Goal: Task Accomplishment & Management: Complete application form

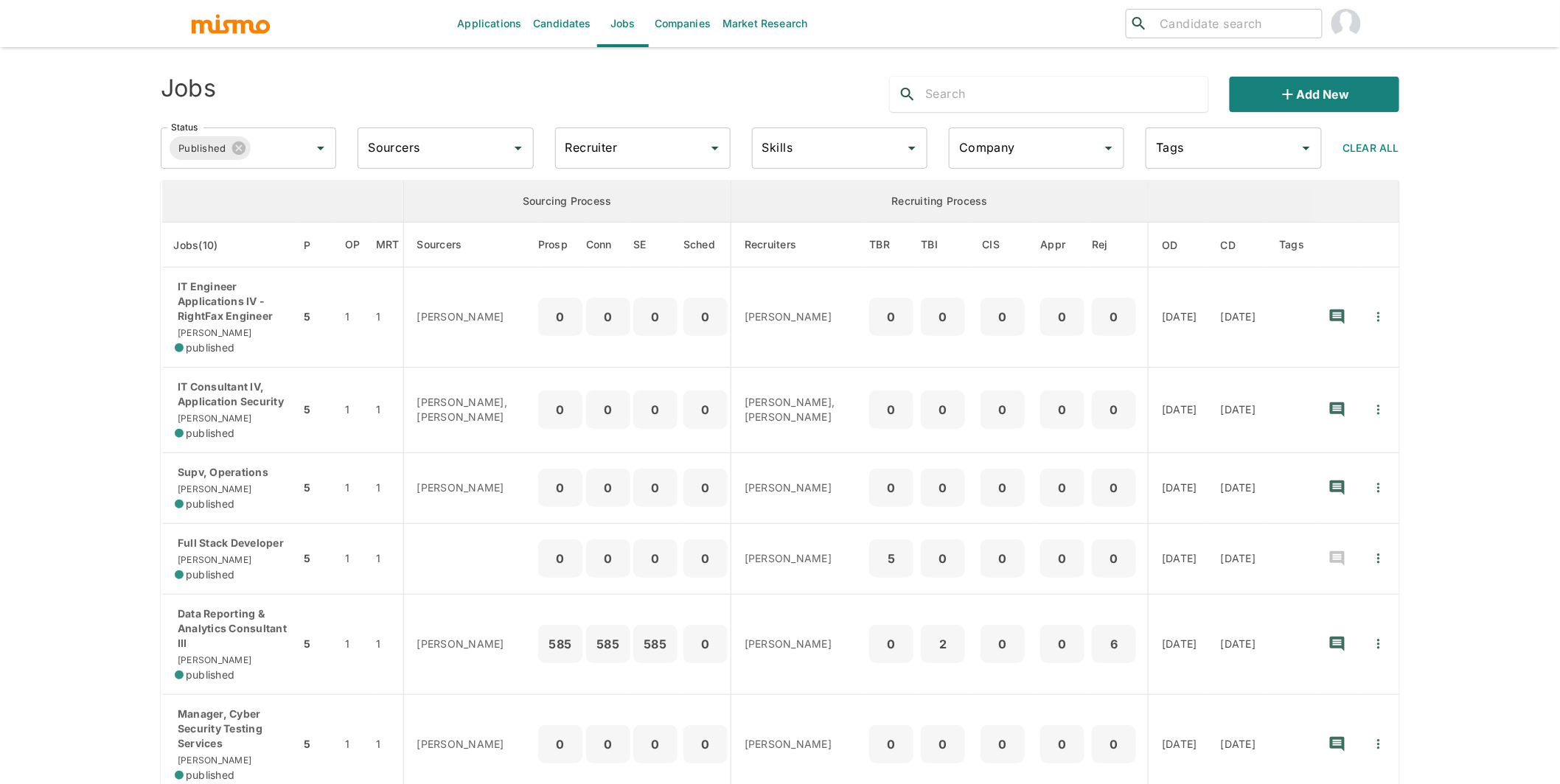
click at [639, 146] on input "Recruiter" at bounding box center [631, 148] width 140 height 28
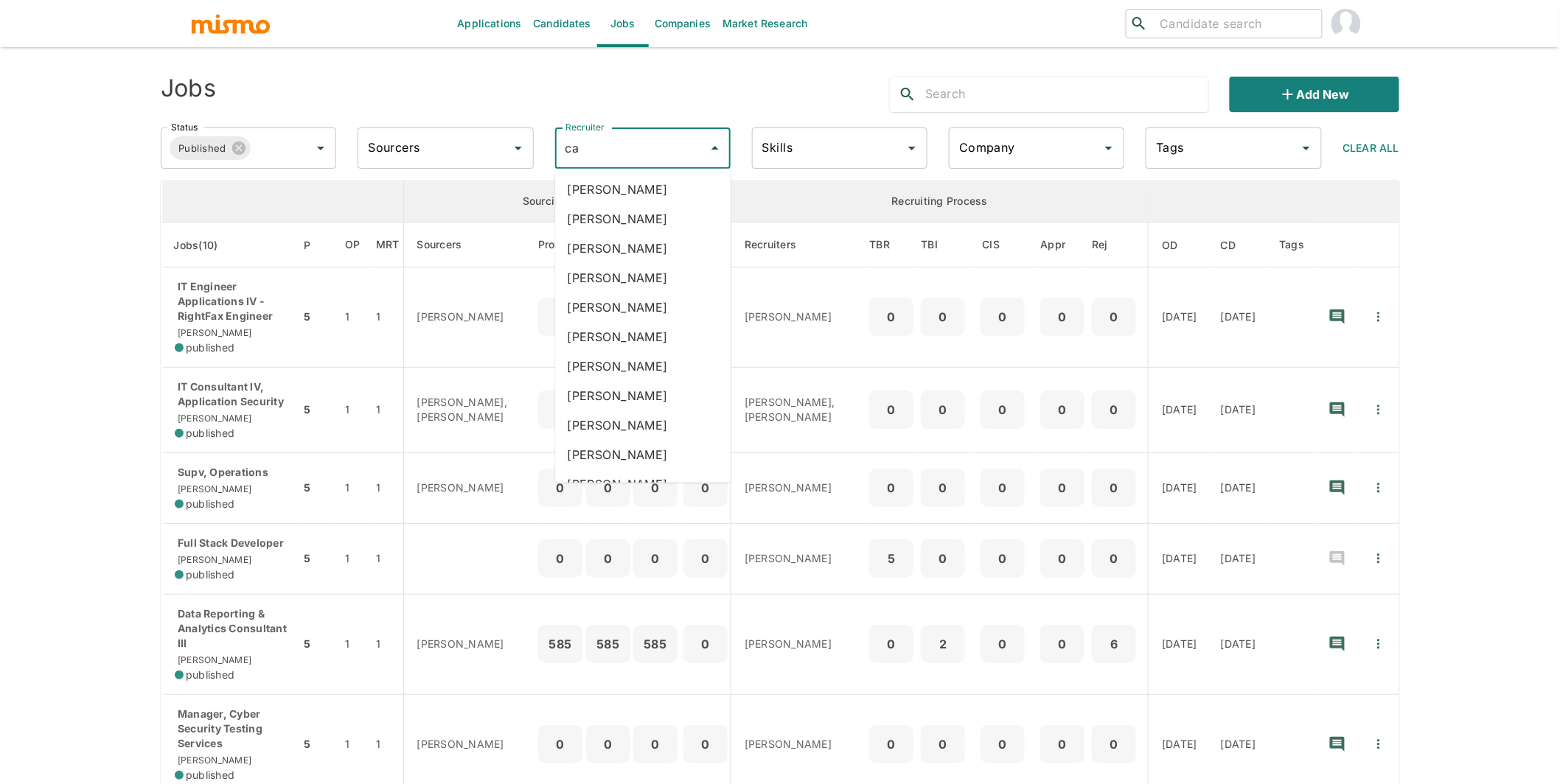
type input "car"
click at [623, 274] on li "Carmen Vilachá" at bounding box center [643, 278] width 175 height 30
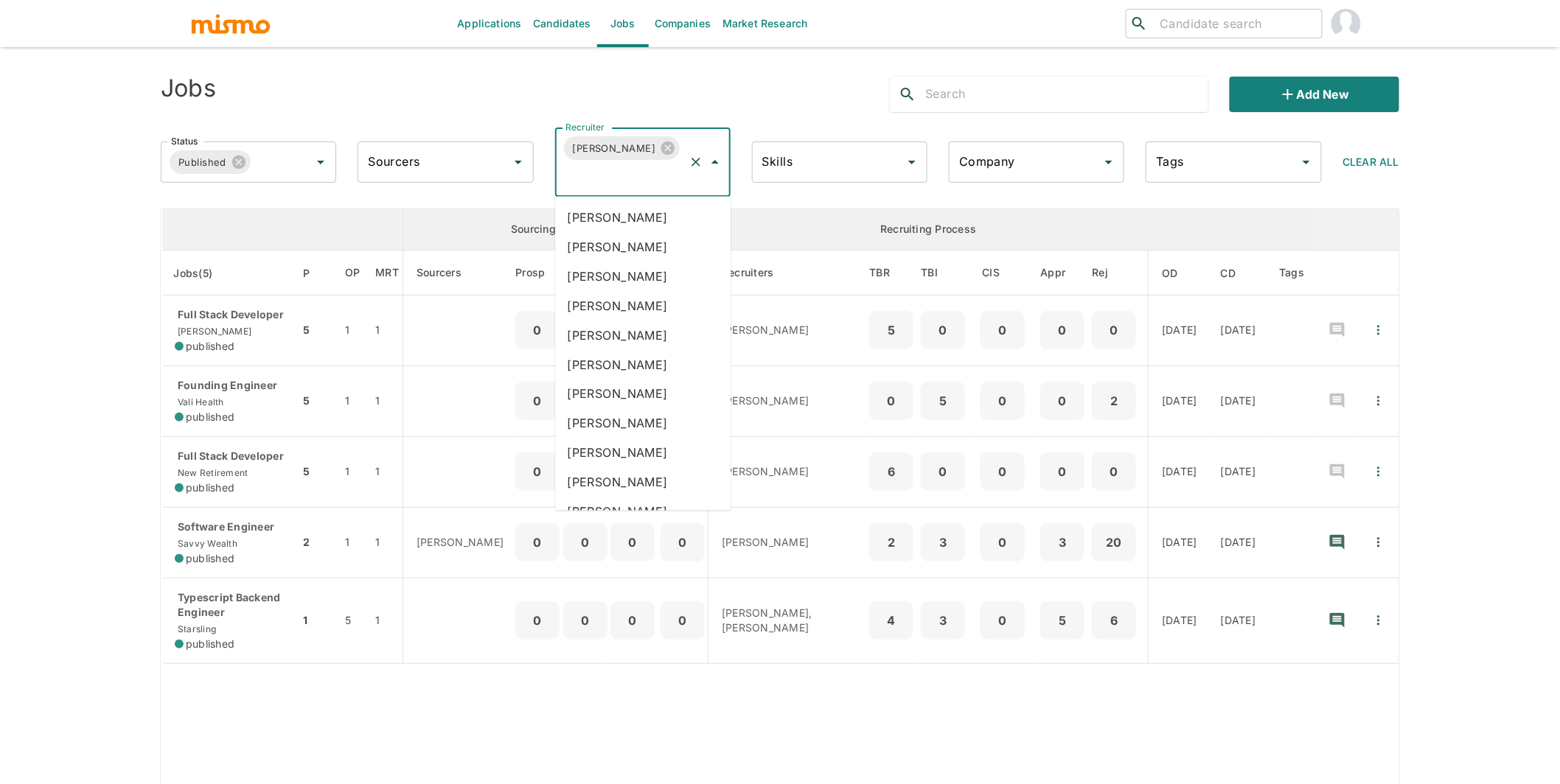
click at [628, 183] on input "Recruiter" at bounding box center [622, 176] width 121 height 28
type input "luj"
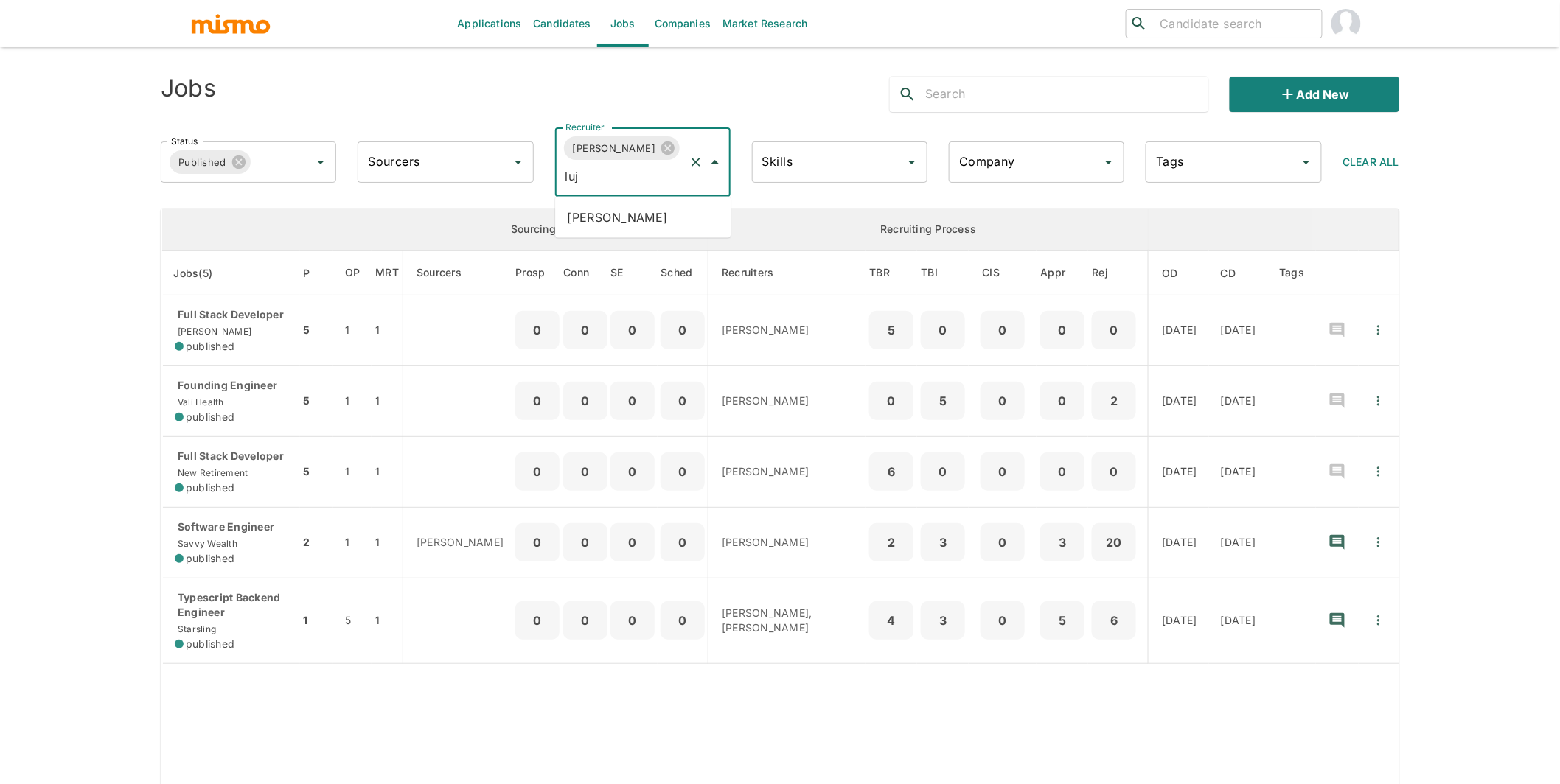
click at [615, 225] on li "Maria Lujan Ciommo" at bounding box center [643, 218] width 175 height 30
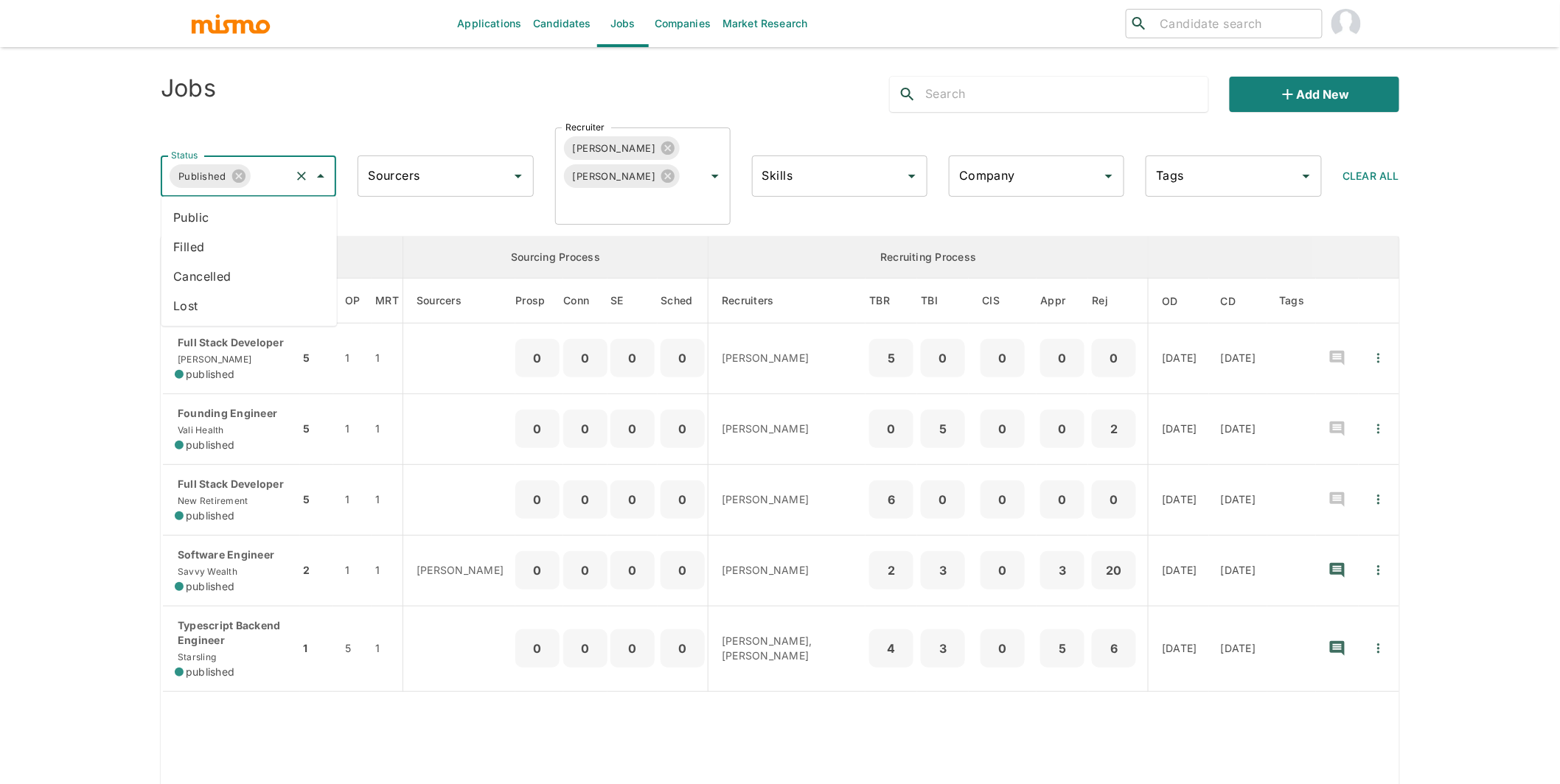
click at [279, 169] on input "Status" at bounding box center [270, 176] width 36 height 28
click at [215, 218] on li "Public" at bounding box center [249, 218] width 175 height 30
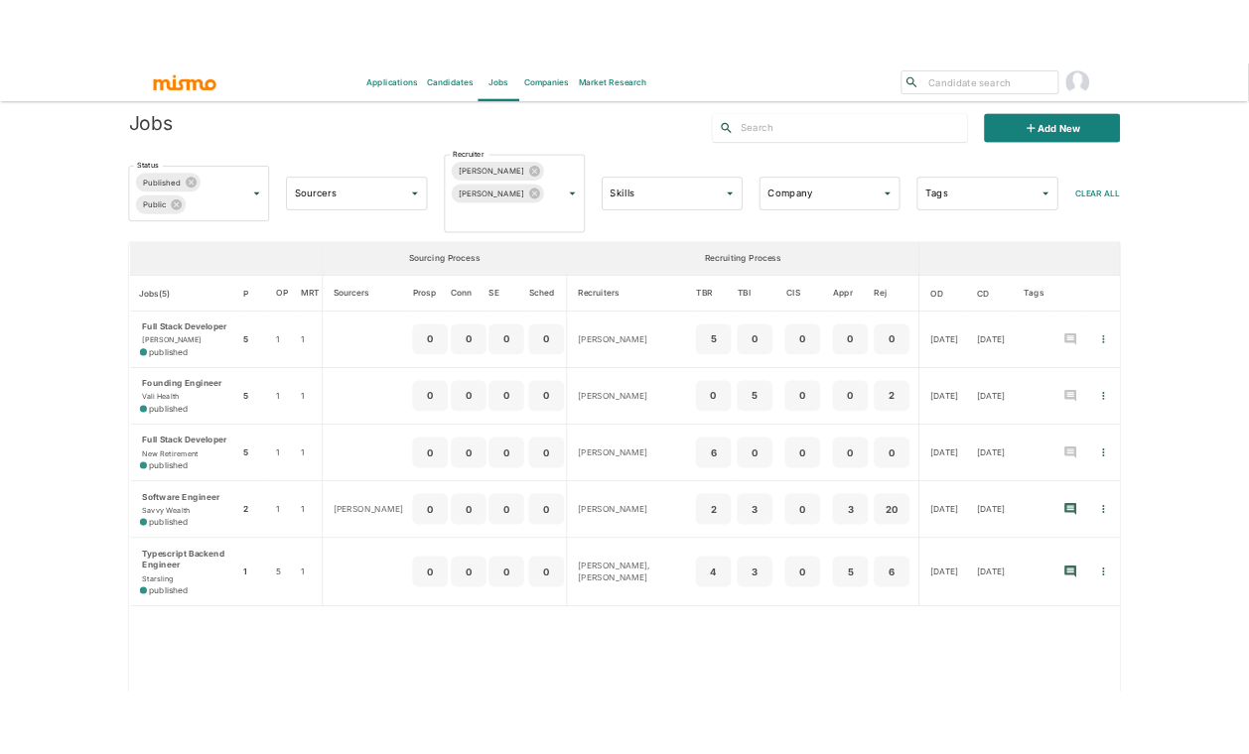
scroll to position [145, 0]
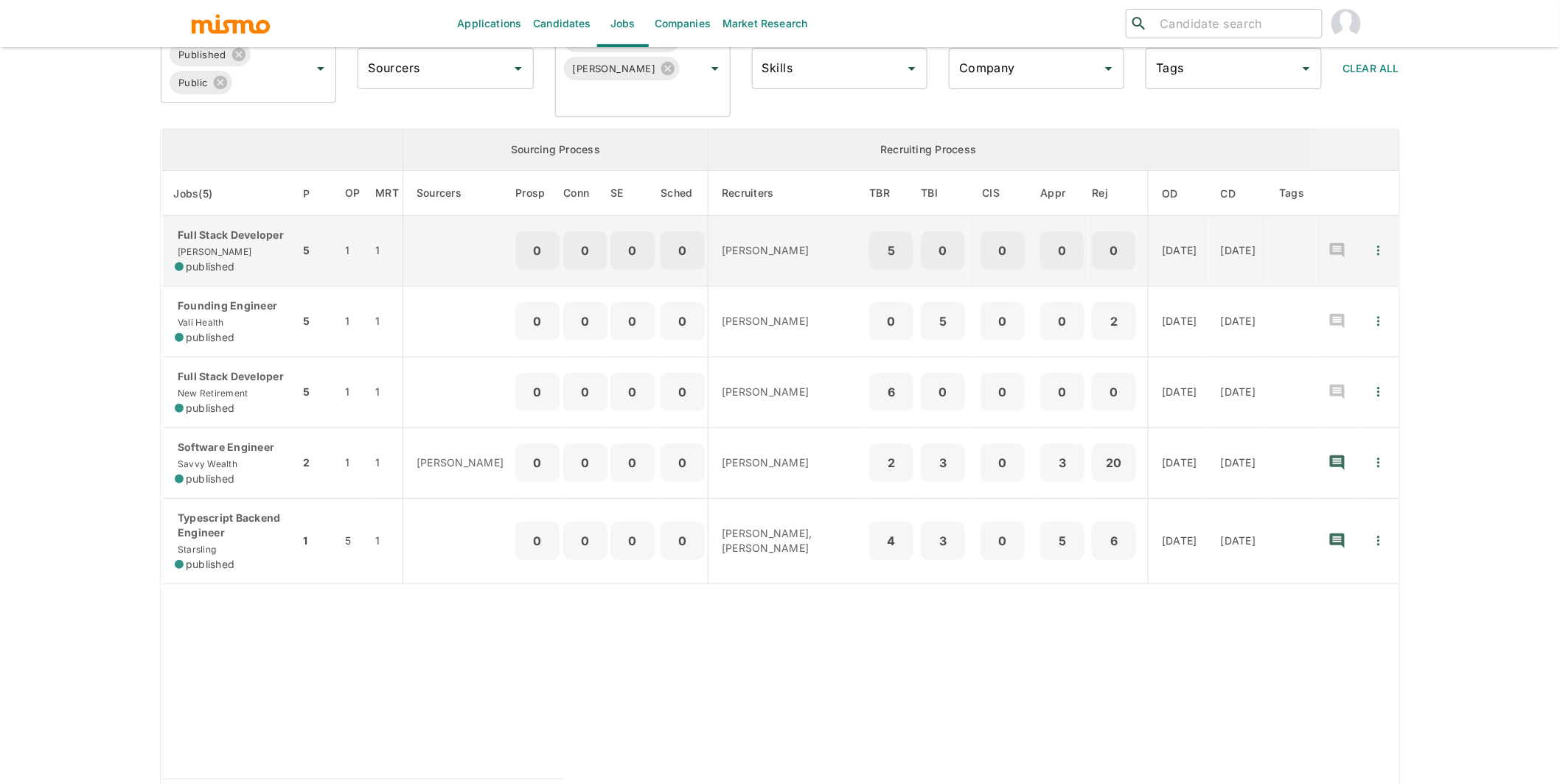
click at [235, 243] on p "Full Stack Developer" at bounding box center [231, 235] width 114 height 15
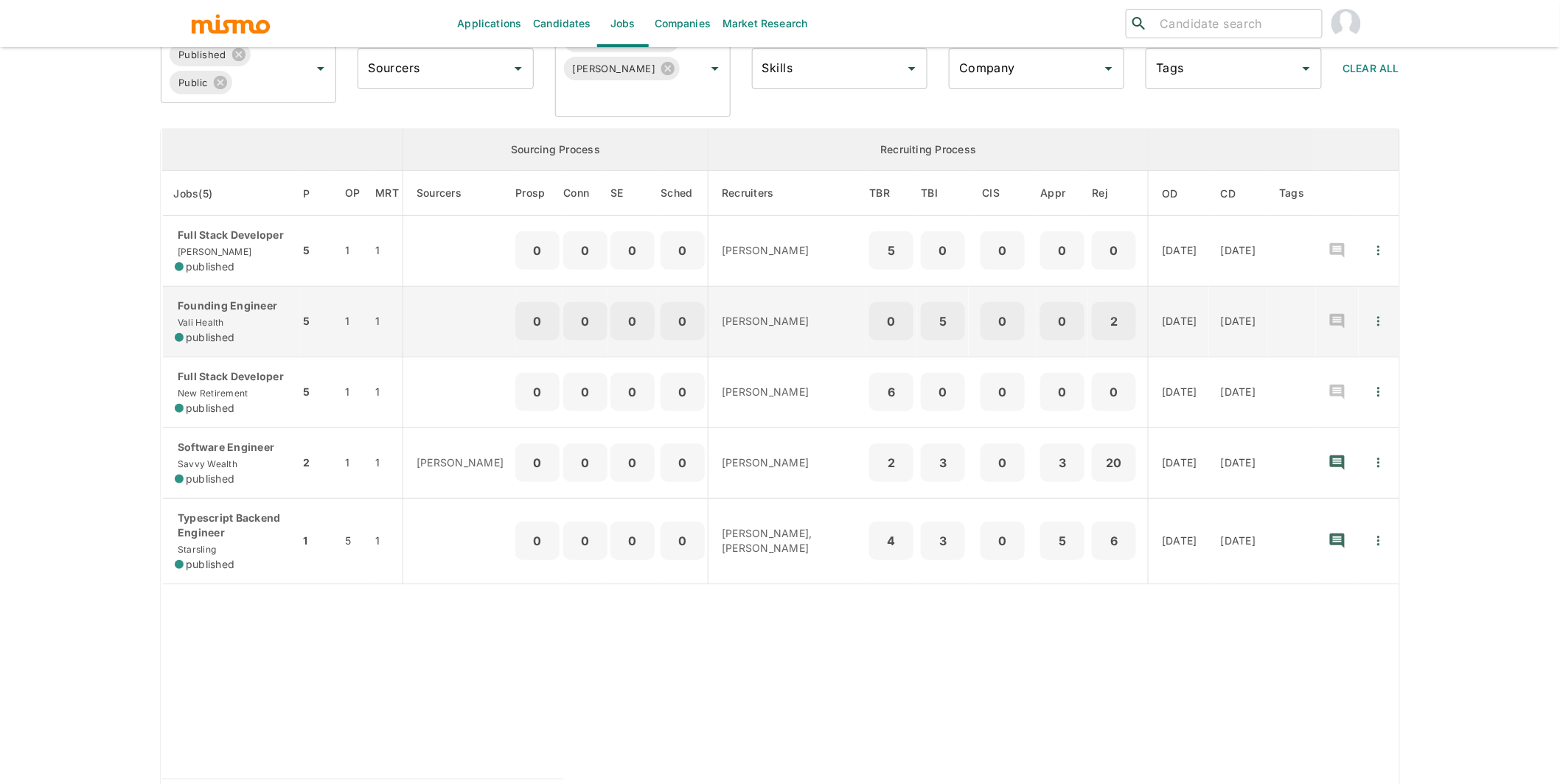
click at [258, 332] on div "Founding Engineer Vali Health published" at bounding box center [231, 321] width 114 height 47
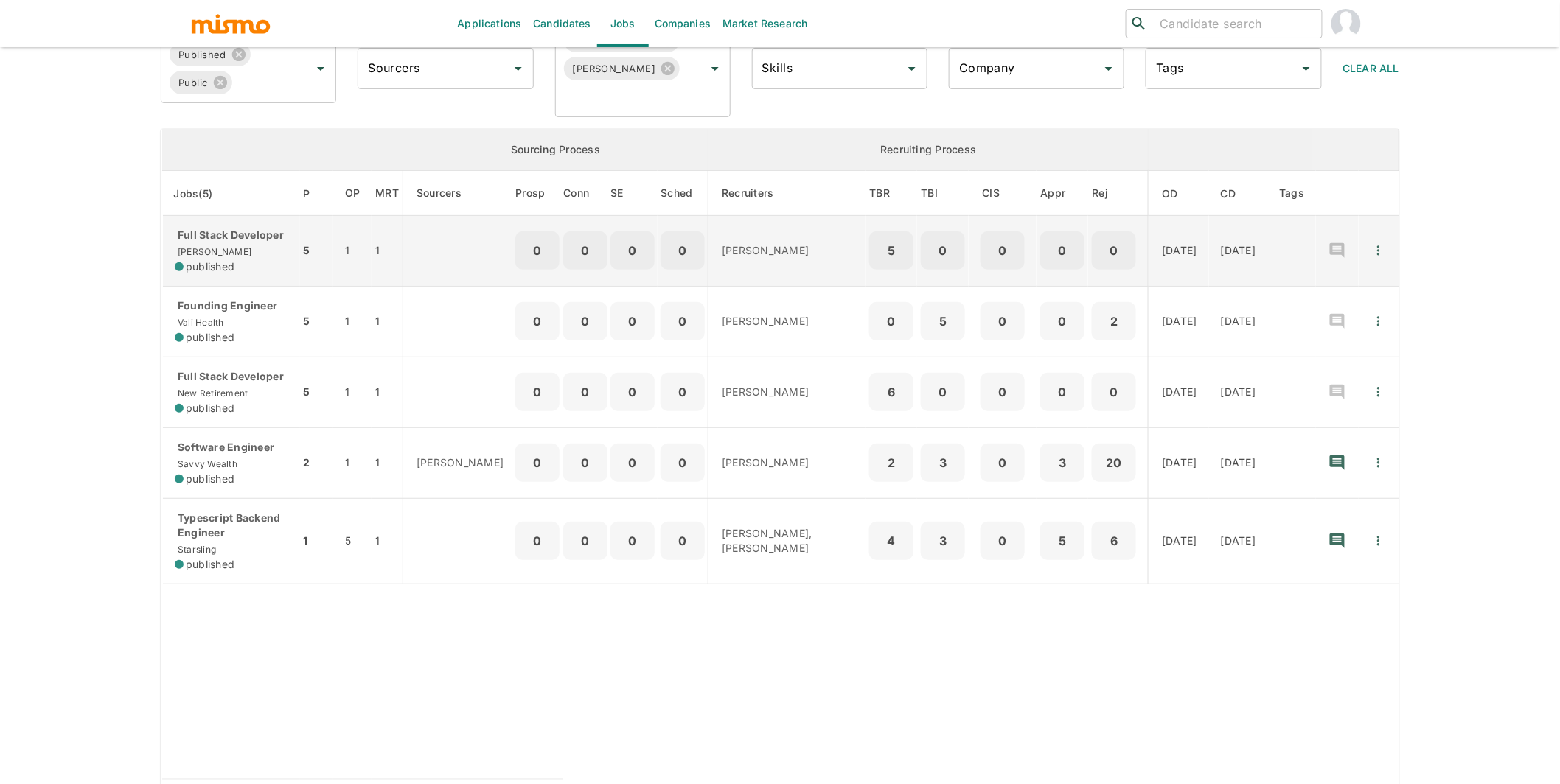
click at [238, 257] on div "Full Stack Developer Kaelio published" at bounding box center [231, 251] width 114 height 47
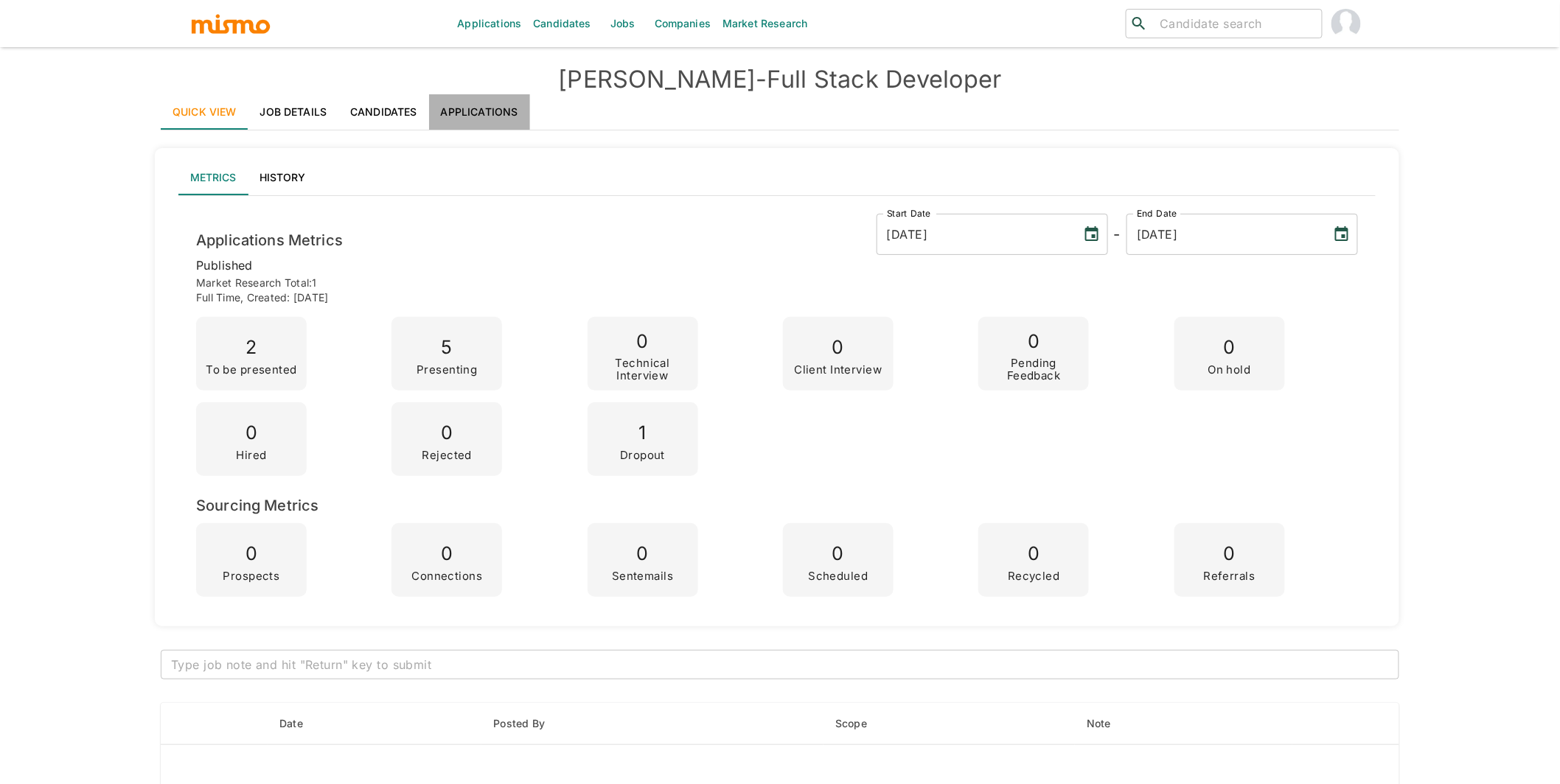
click at [490, 114] on link "Applications" at bounding box center [480, 112] width 101 height 36
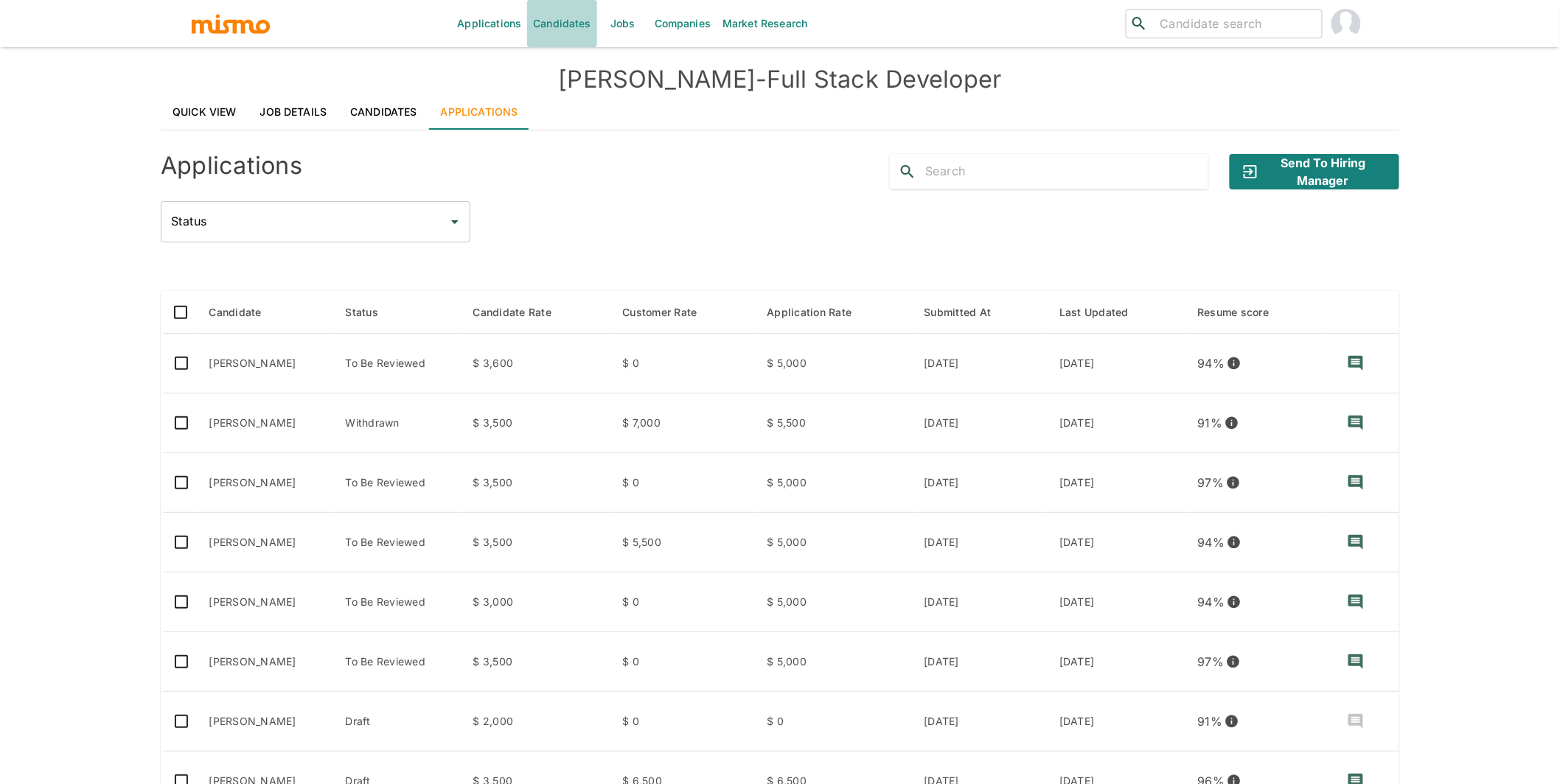
click at [579, 17] on link "Candidates" at bounding box center [562, 24] width 70 height 48
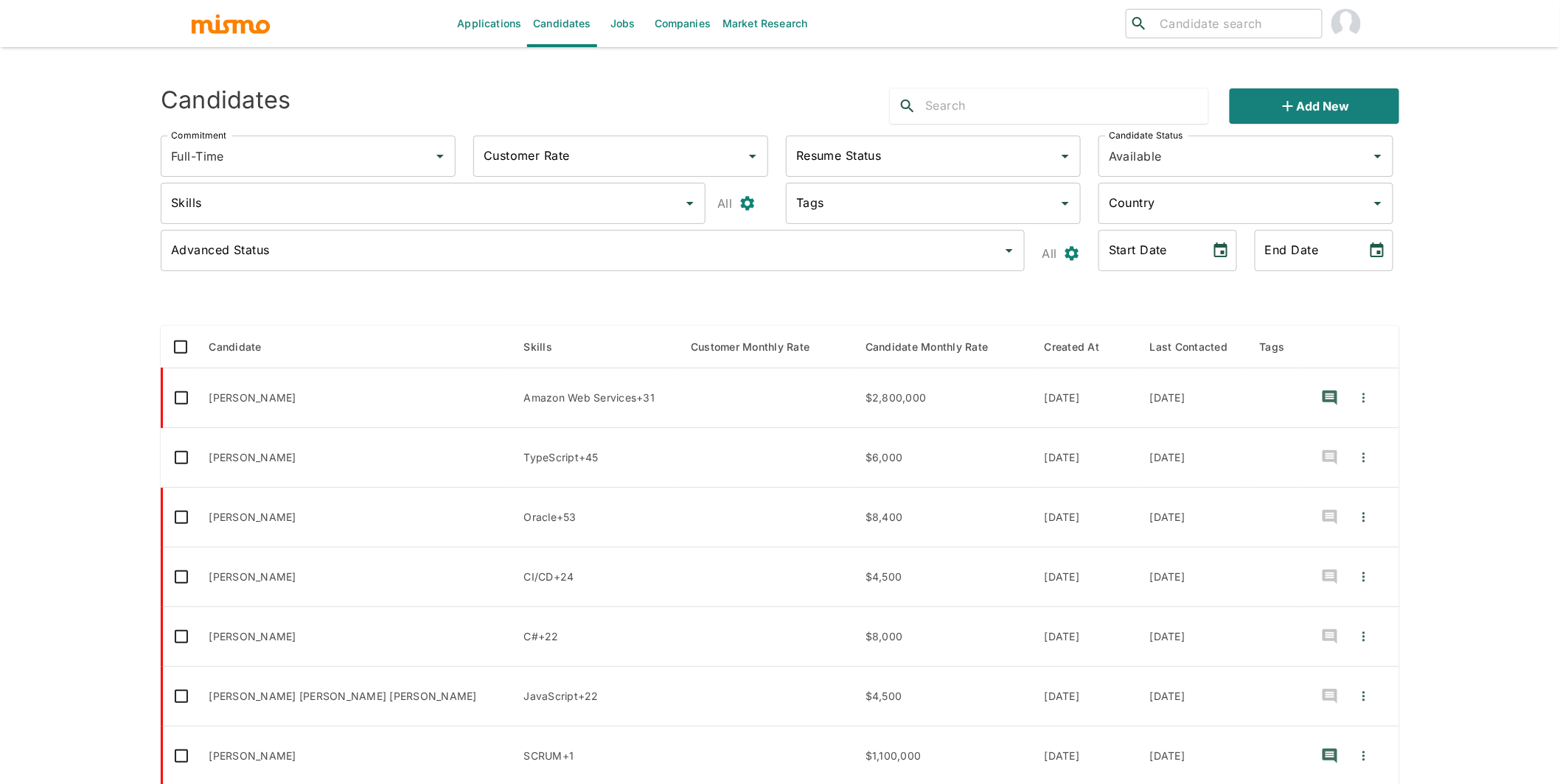
click at [948, 98] on input "text" at bounding box center [1067, 106] width 283 height 24
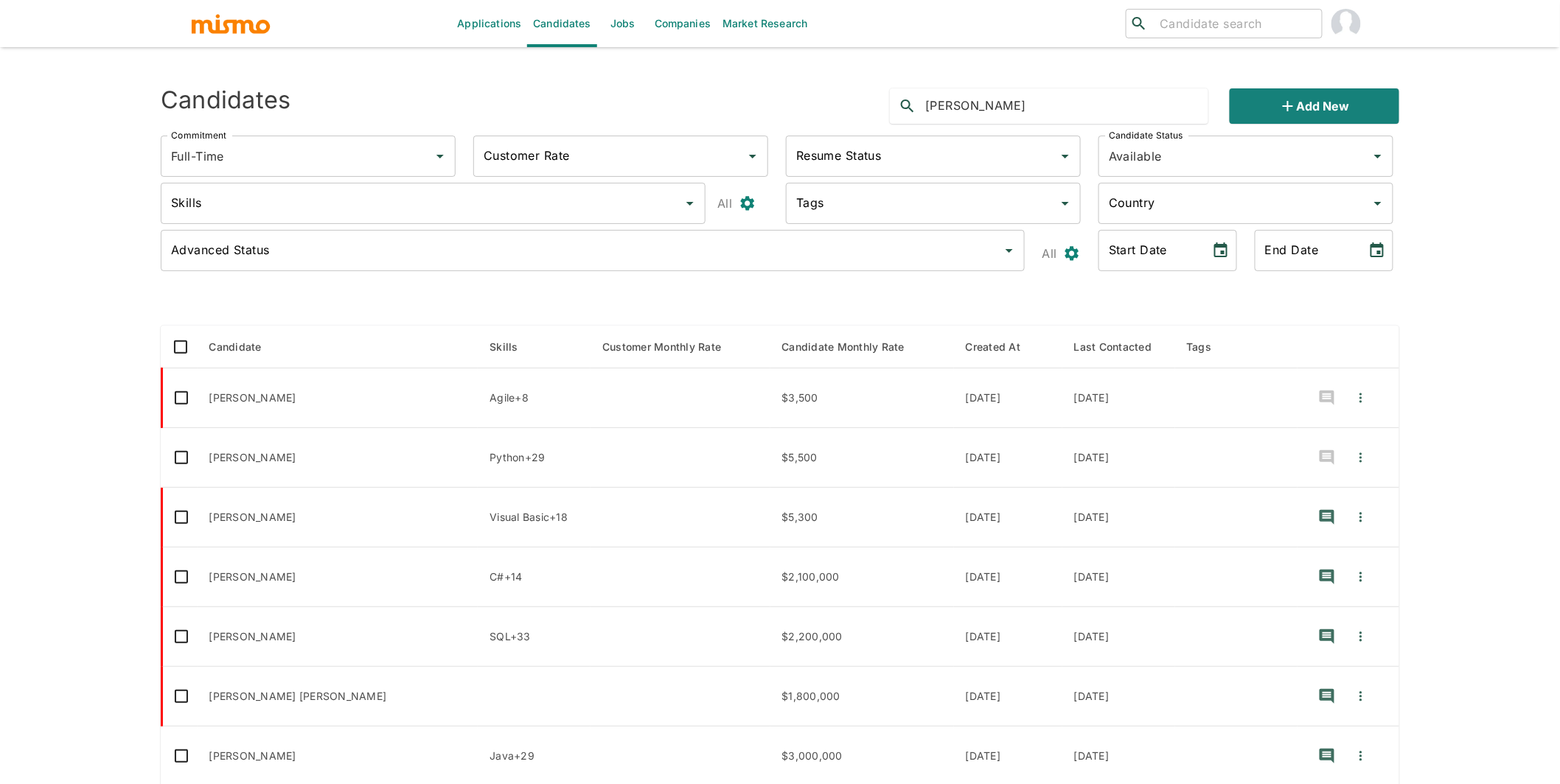
type input "william"
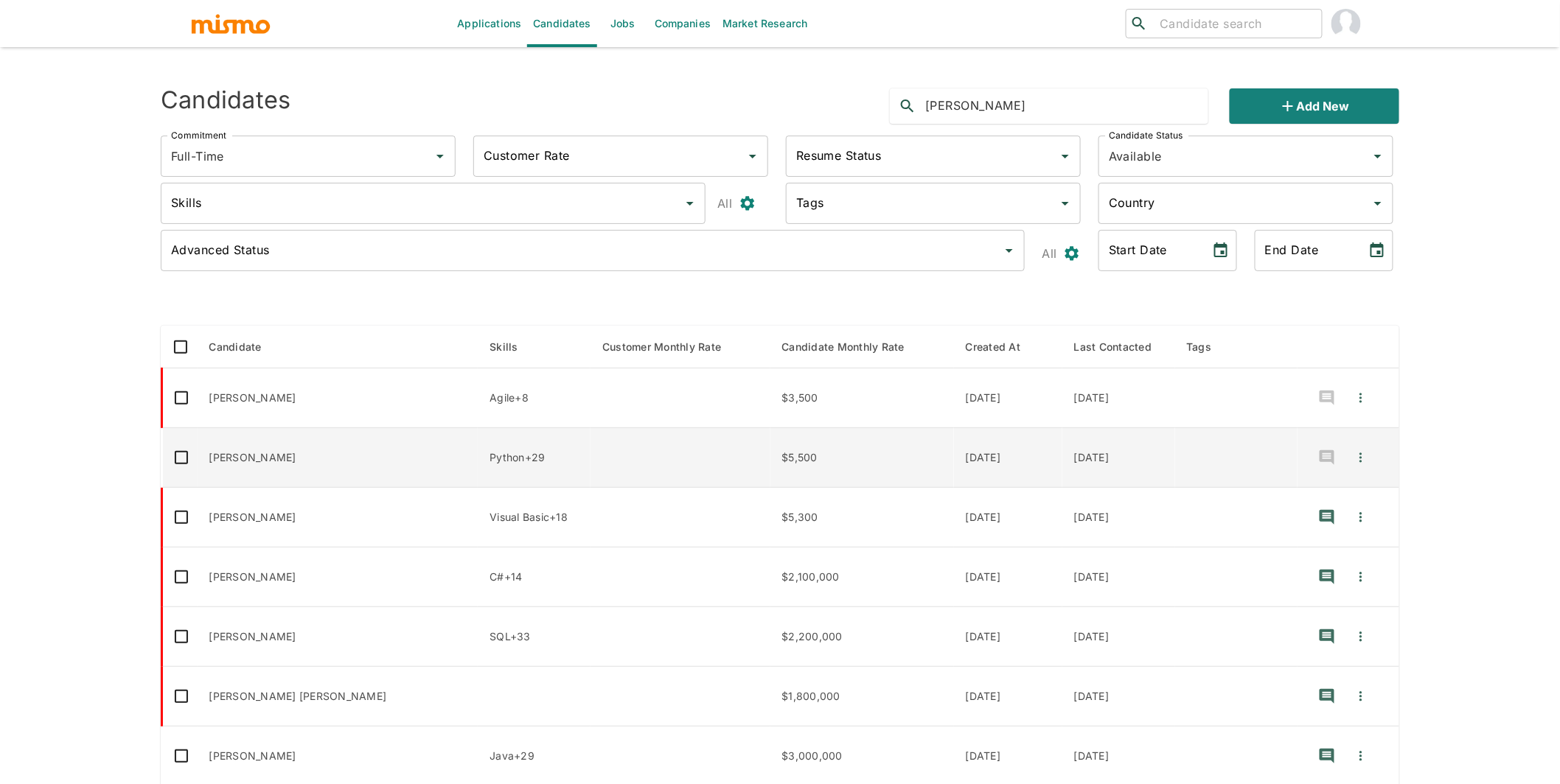
click at [373, 462] on td "William Bolívar" at bounding box center [338, 458] width 281 height 59
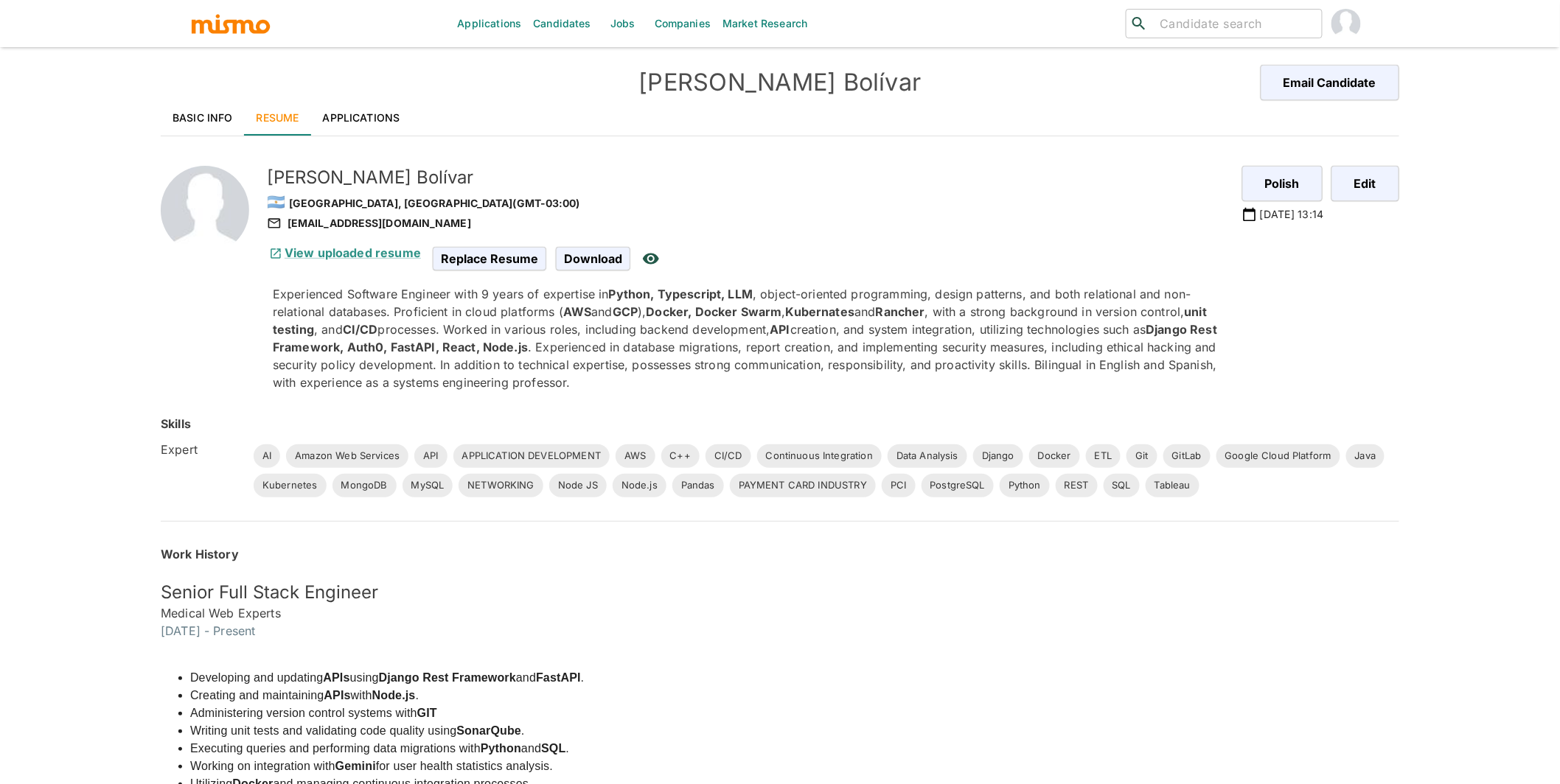
click at [366, 114] on link "Applications" at bounding box center [362, 118] width 101 height 36
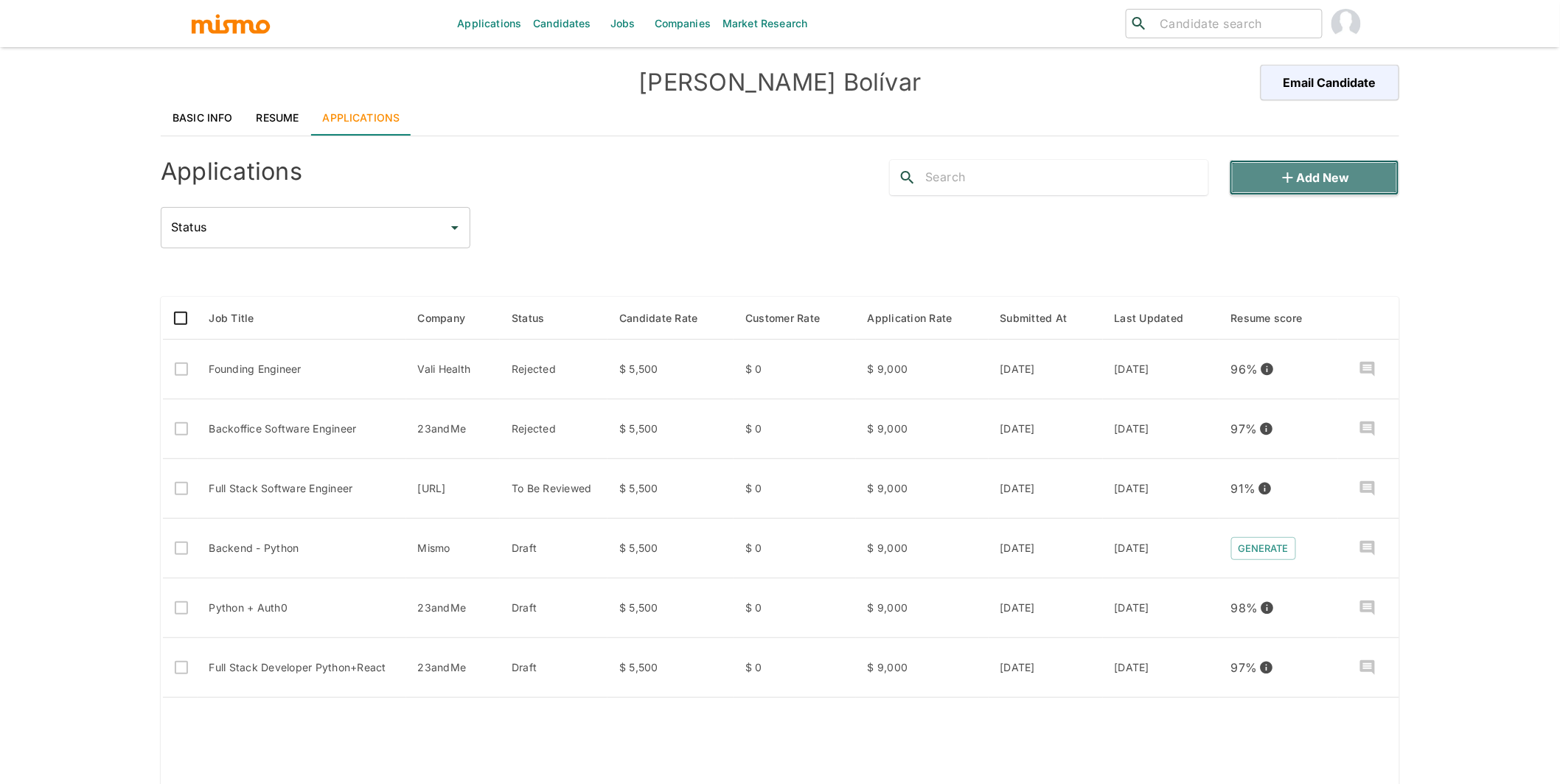
click at [1329, 164] on button "Add new" at bounding box center [1315, 177] width 169 height 36
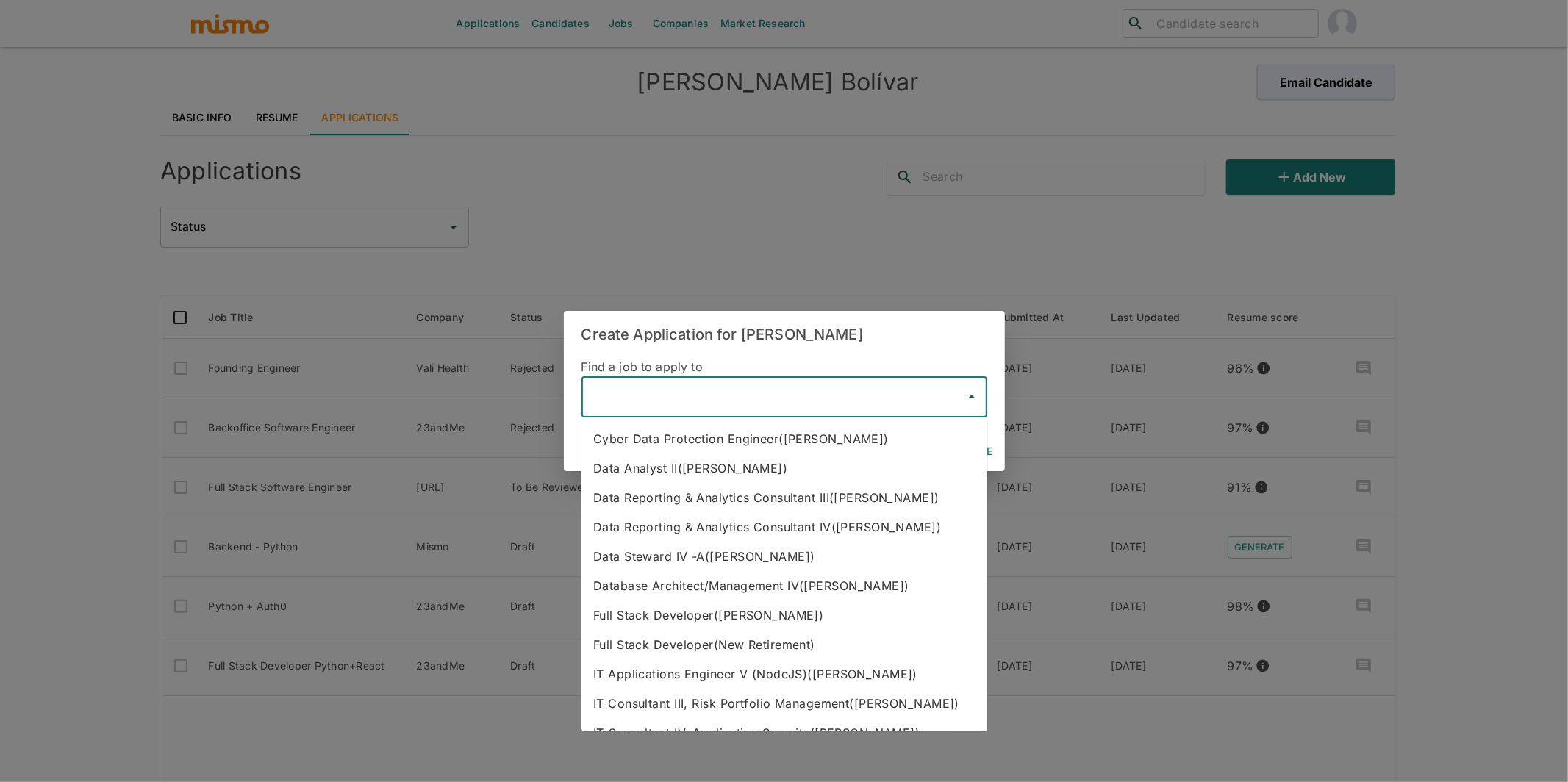
click at [747, 389] on input "text" at bounding box center [773, 397] width 370 height 28
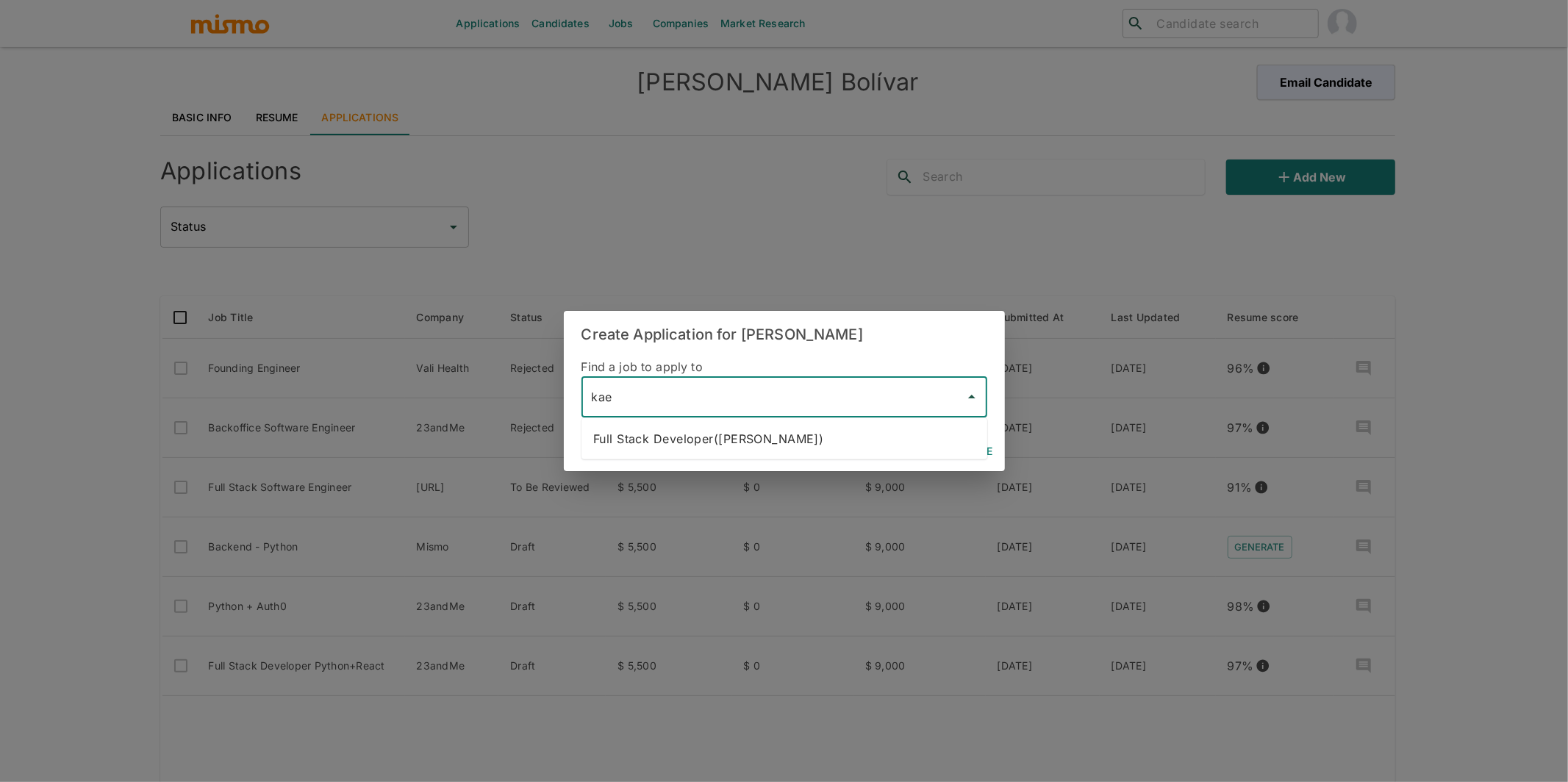
click at [767, 437] on li "Full Stack Developer(Kaelio)" at bounding box center [784, 439] width 406 height 30
type input "Full Stack Developer(Kaelio)"
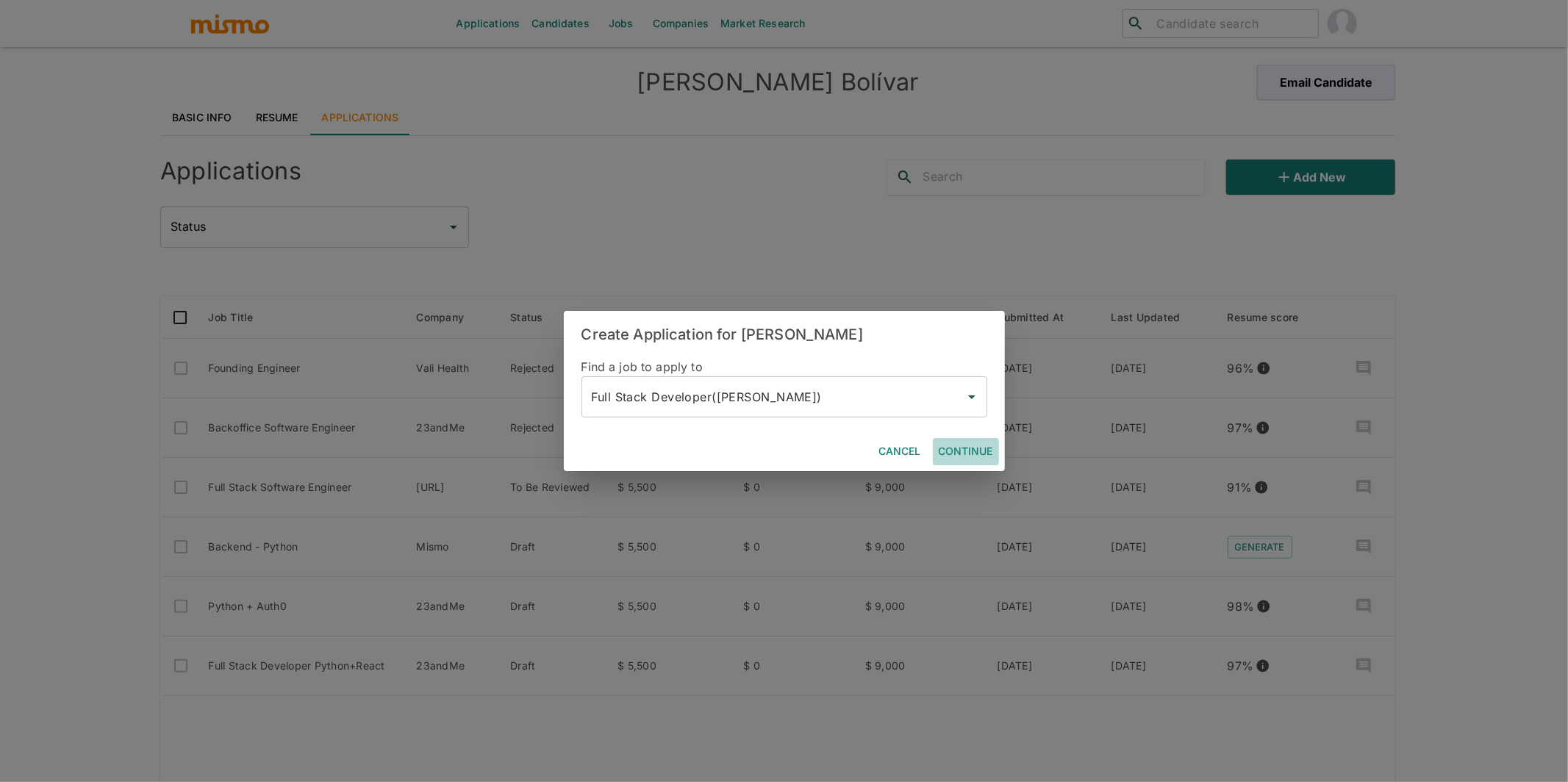
click at [978, 452] on button "Continue" at bounding box center [965, 452] width 66 height 27
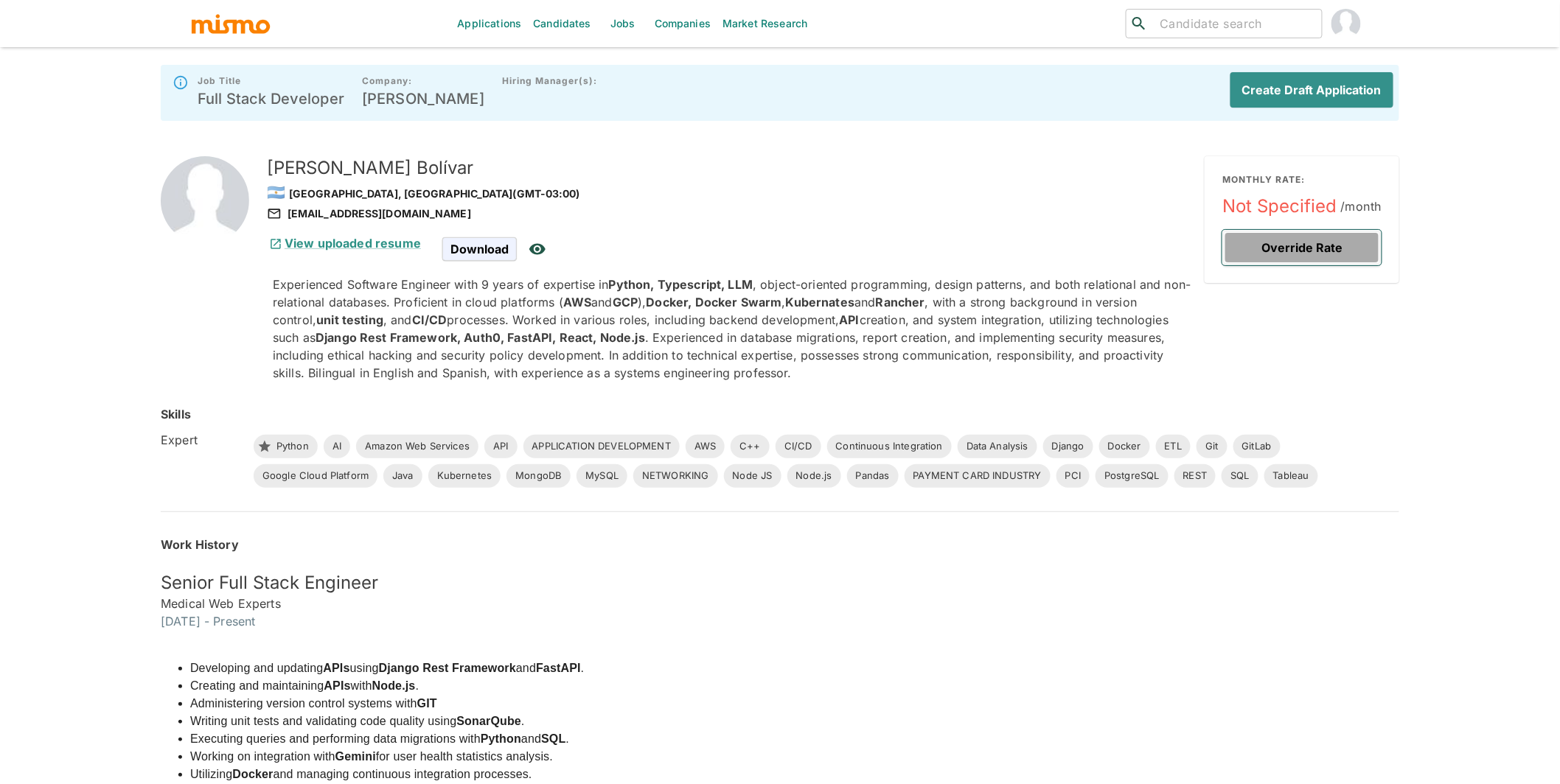
click at [1275, 250] on button "Override Rate" at bounding box center [1302, 248] width 159 height 36
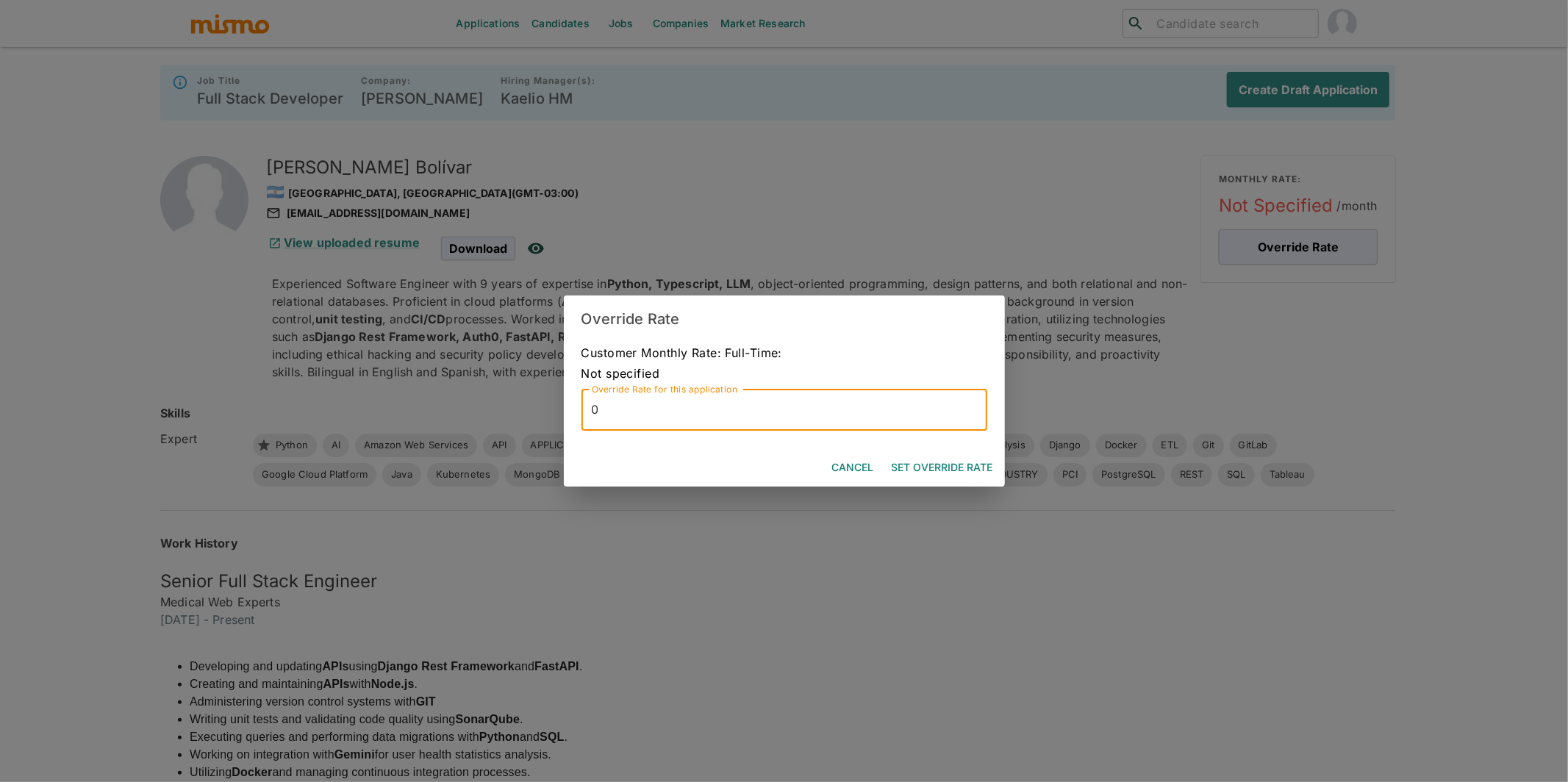
click at [854, 411] on input "0" at bounding box center [784, 410] width 406 height 41
type input "7000"
click at [955, 468] on button "Set Override Rate" at bounding box center [942, 467] width 113 height 27
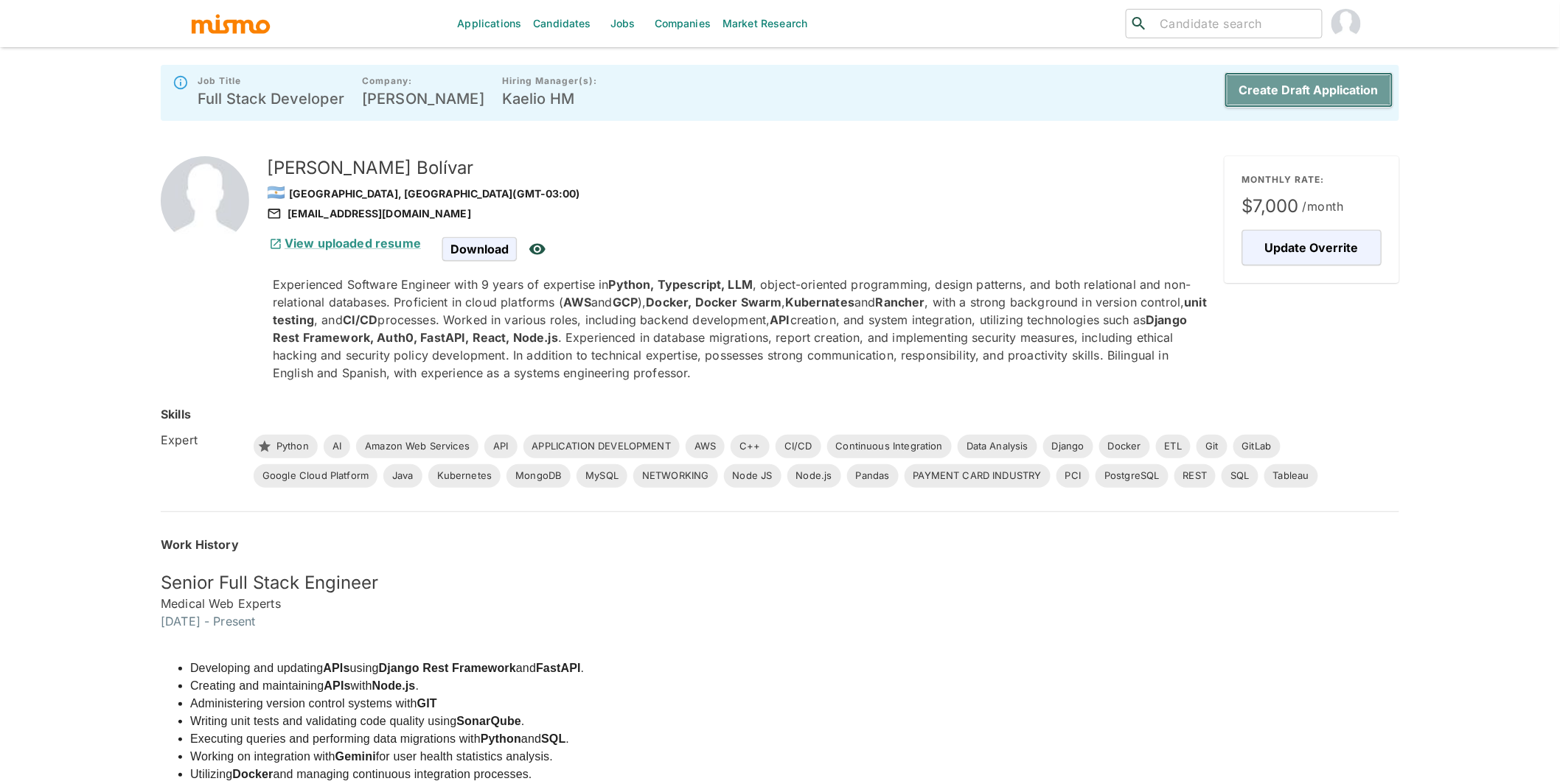
click at [1310, 94] on button "Create Draft Application" at bounding box center [1309, 90] width 169 height 36
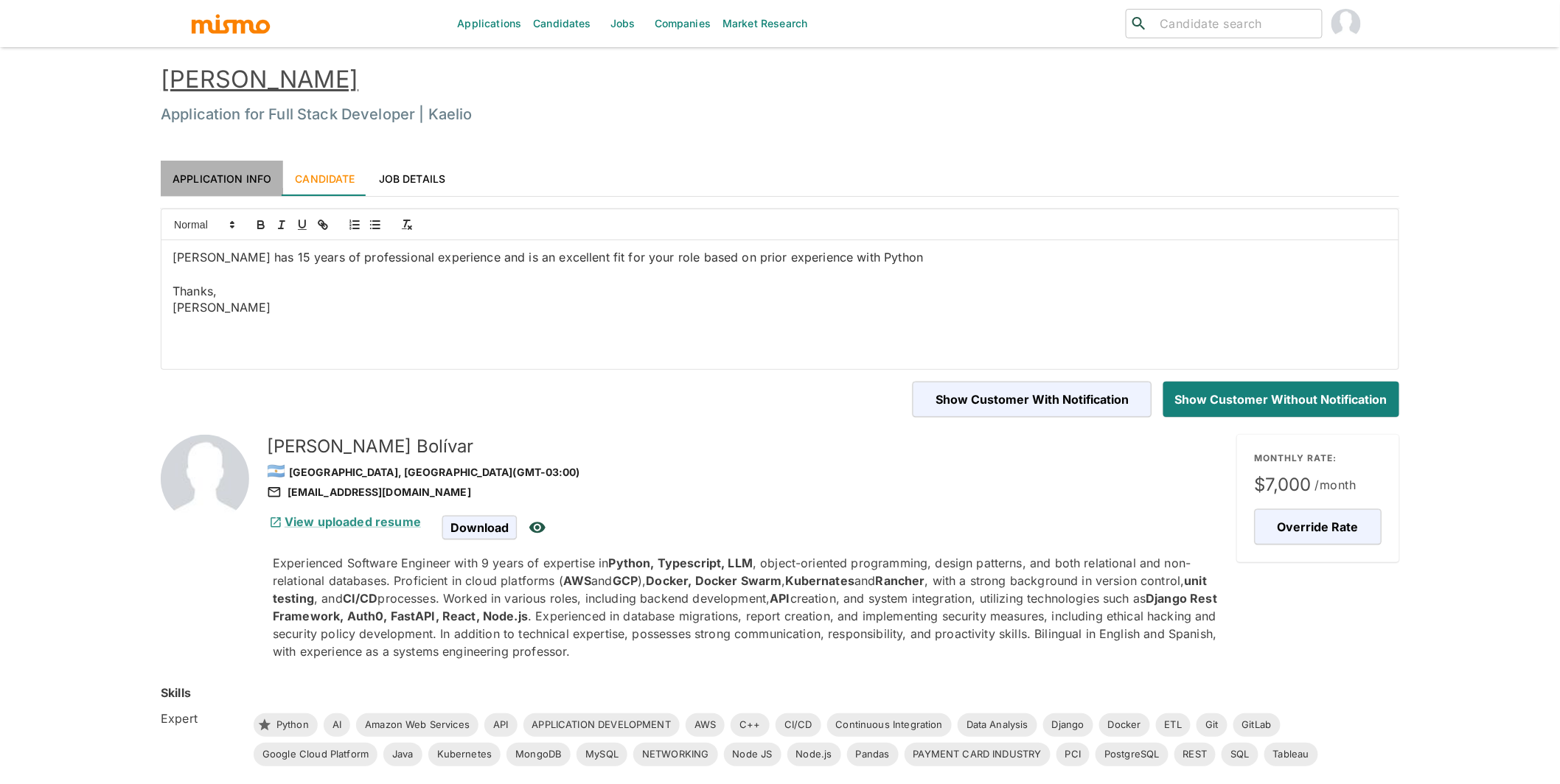
click at [227, 170] on link "Application Info" at bounding box center [221, 178] width 123 height 36
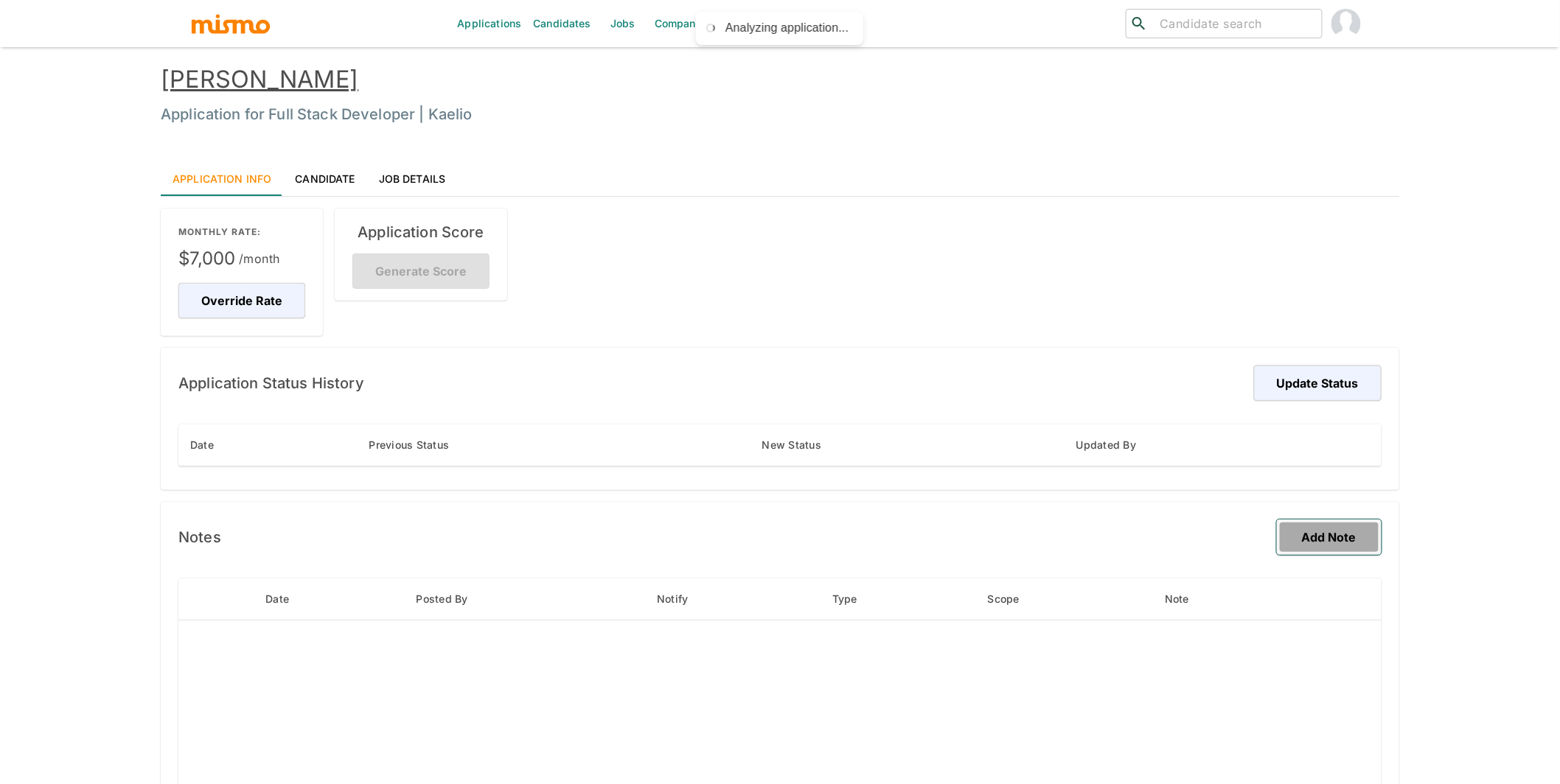
click at [1306, 531] on button "Add Note" at bounding box center [1329, 538] width 105 height 36
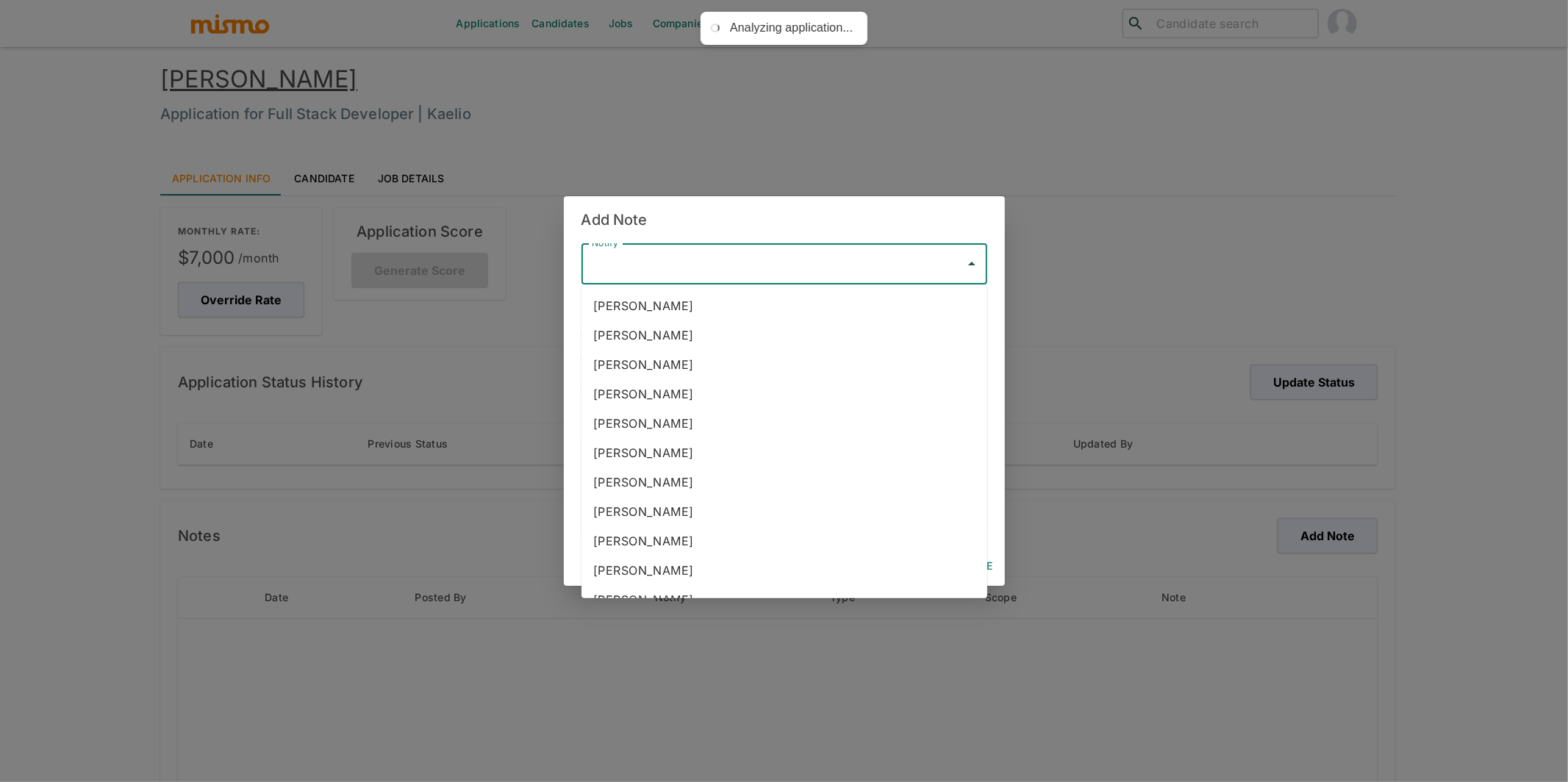
click at [675, 255] on input "Notify" at bounding box center [773, 264] width 370 height 28
click at [894, 238] on h2 "Add Note" at bounding box center [784, 220] width 441 height 47
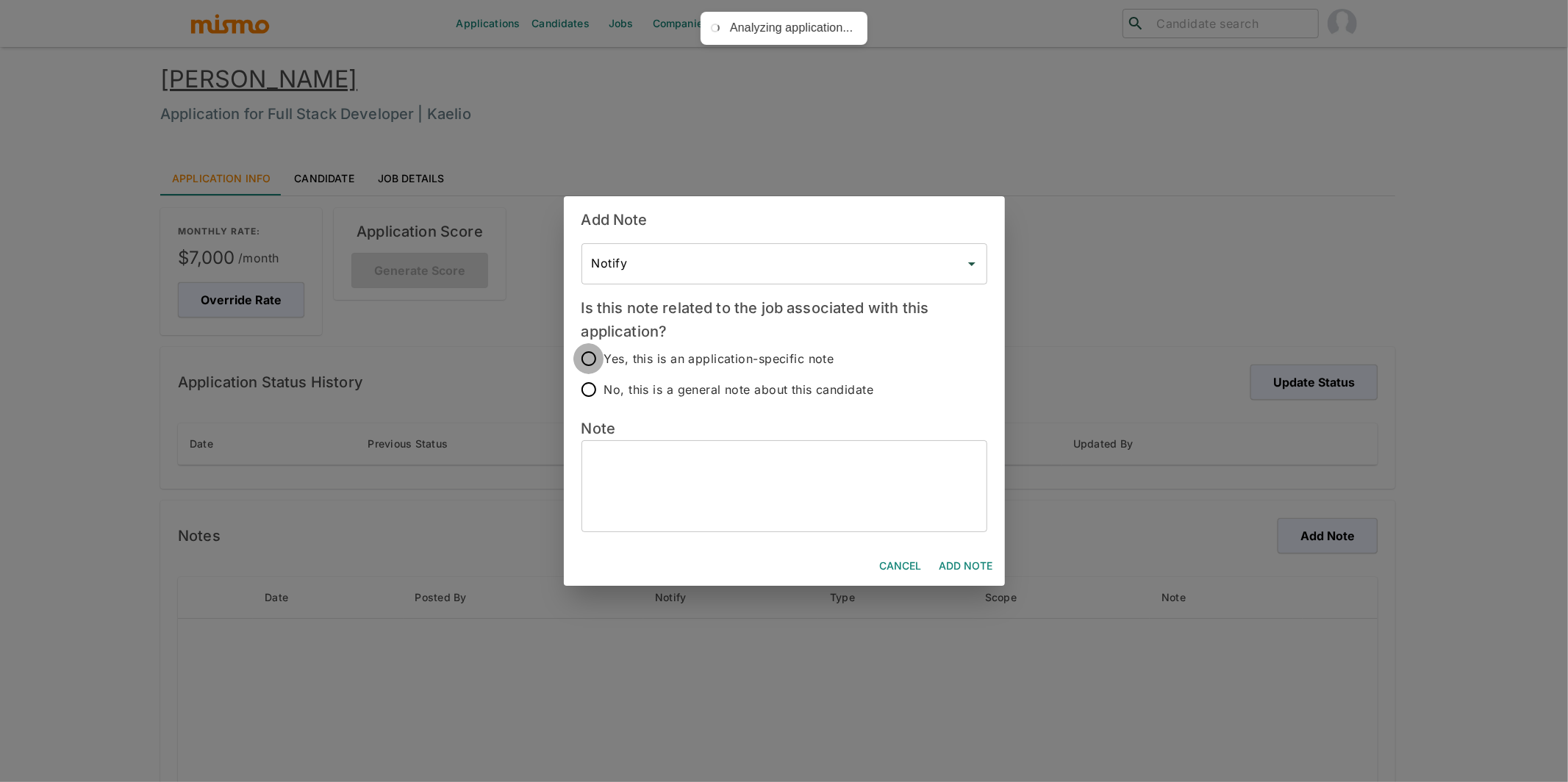
click at [587, 353] on input "Yes, this is an application-specific note" at bounding box center [589, 359] width 31 height 31
radio input "true"
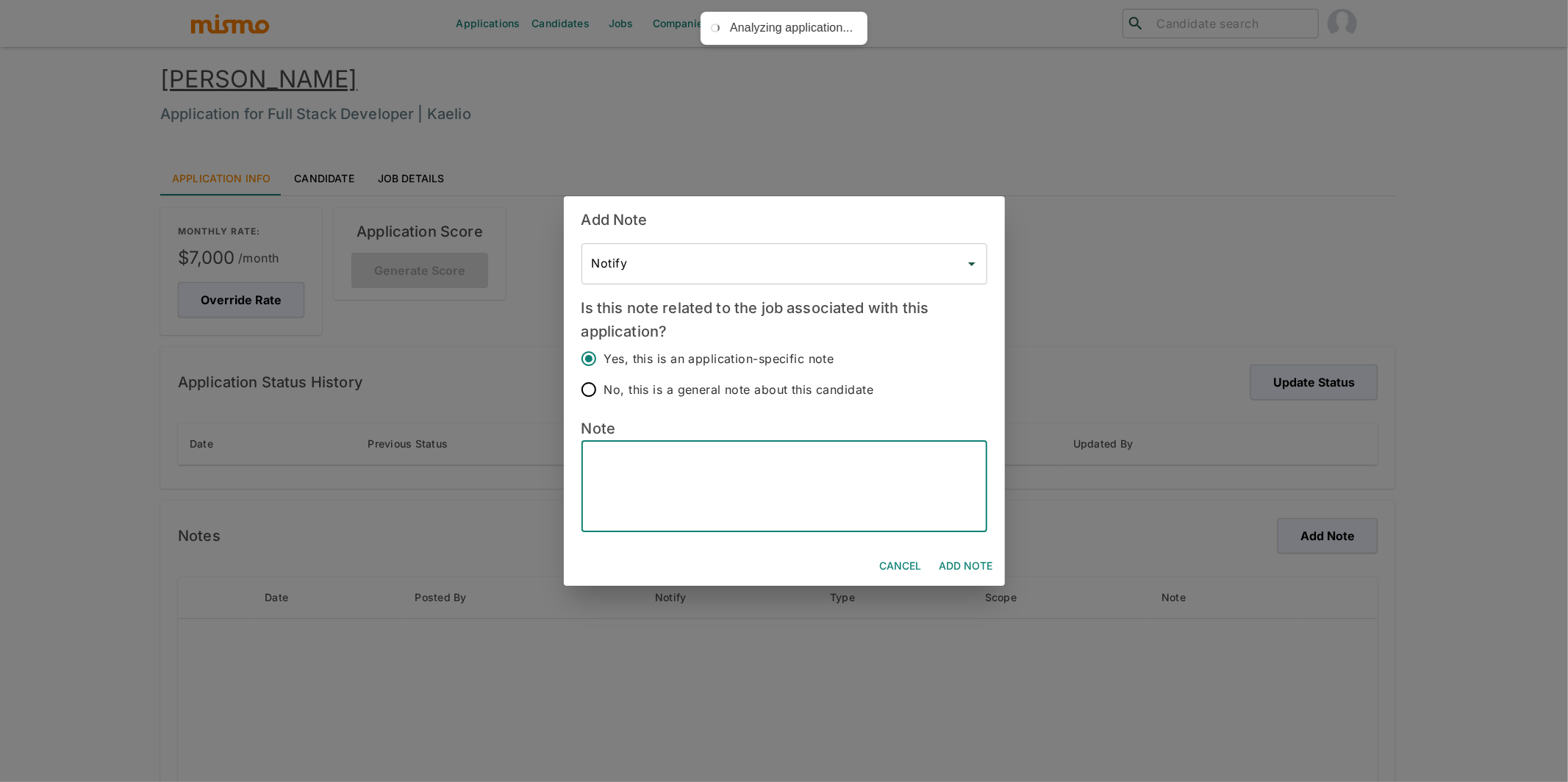
click at [710, 474] on textarea at bounding box center [784, 486] width 385 height 67
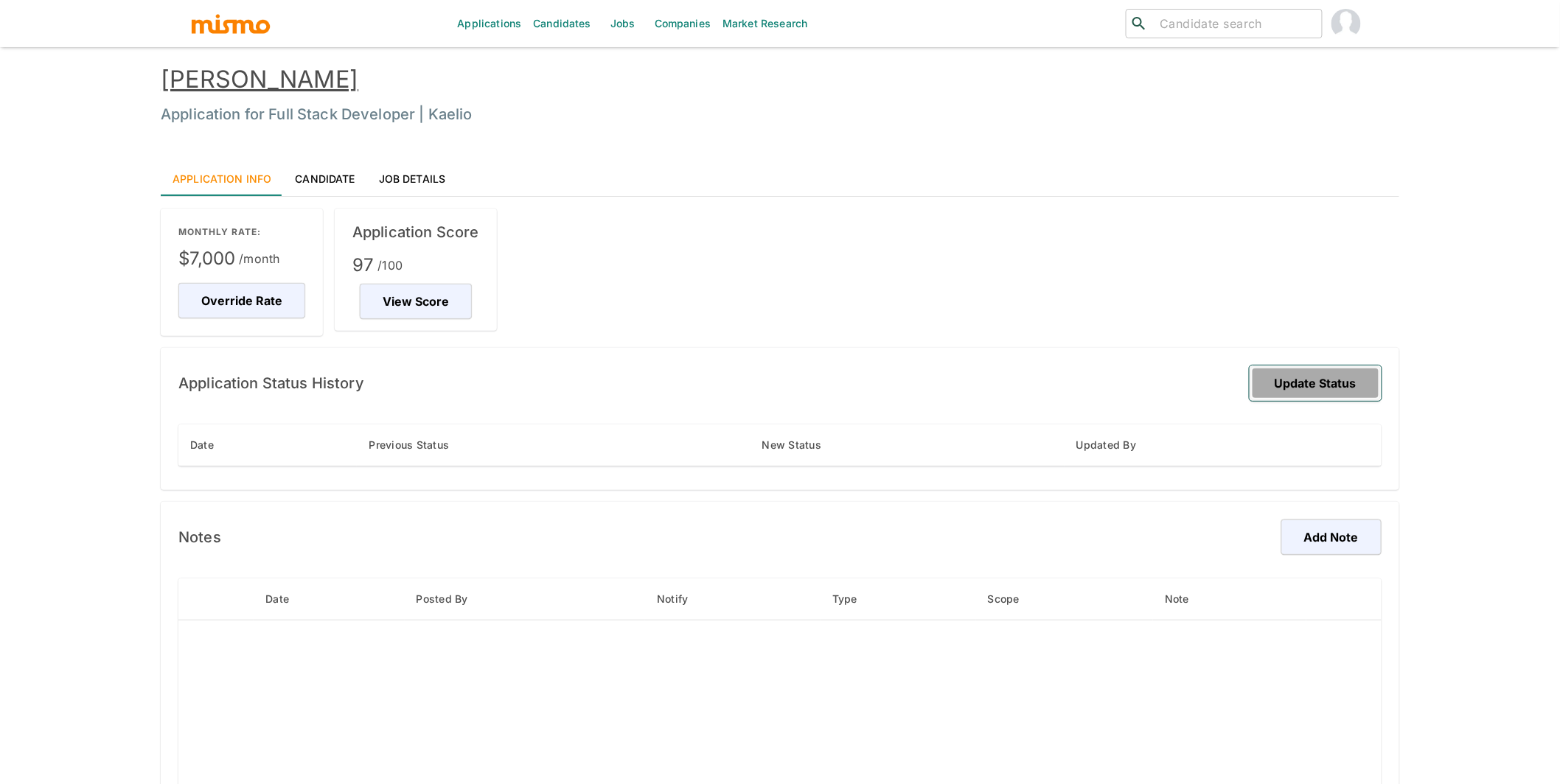
click at [1307, 384] on button "Update Status" at bounding box center [1316, 383] width 132 height 36
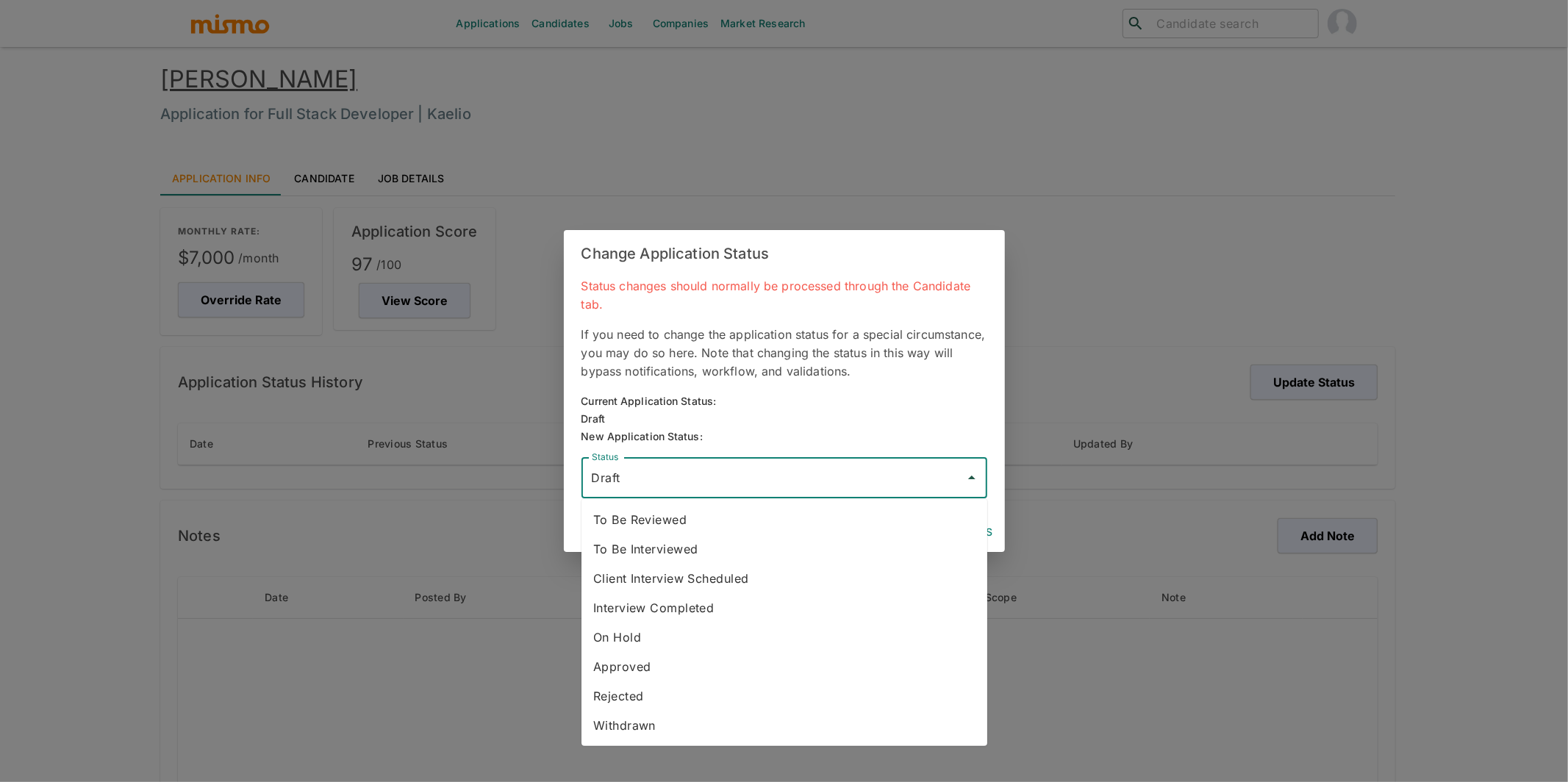
click at [832, 481] on input "Draft" at bounding box center [773, 478] width 370 height 28
click at [733, 529] on li "To Be Reviewed" at bounding box center [784, 520] width 406 height 30
type input "To Be Reviewed"
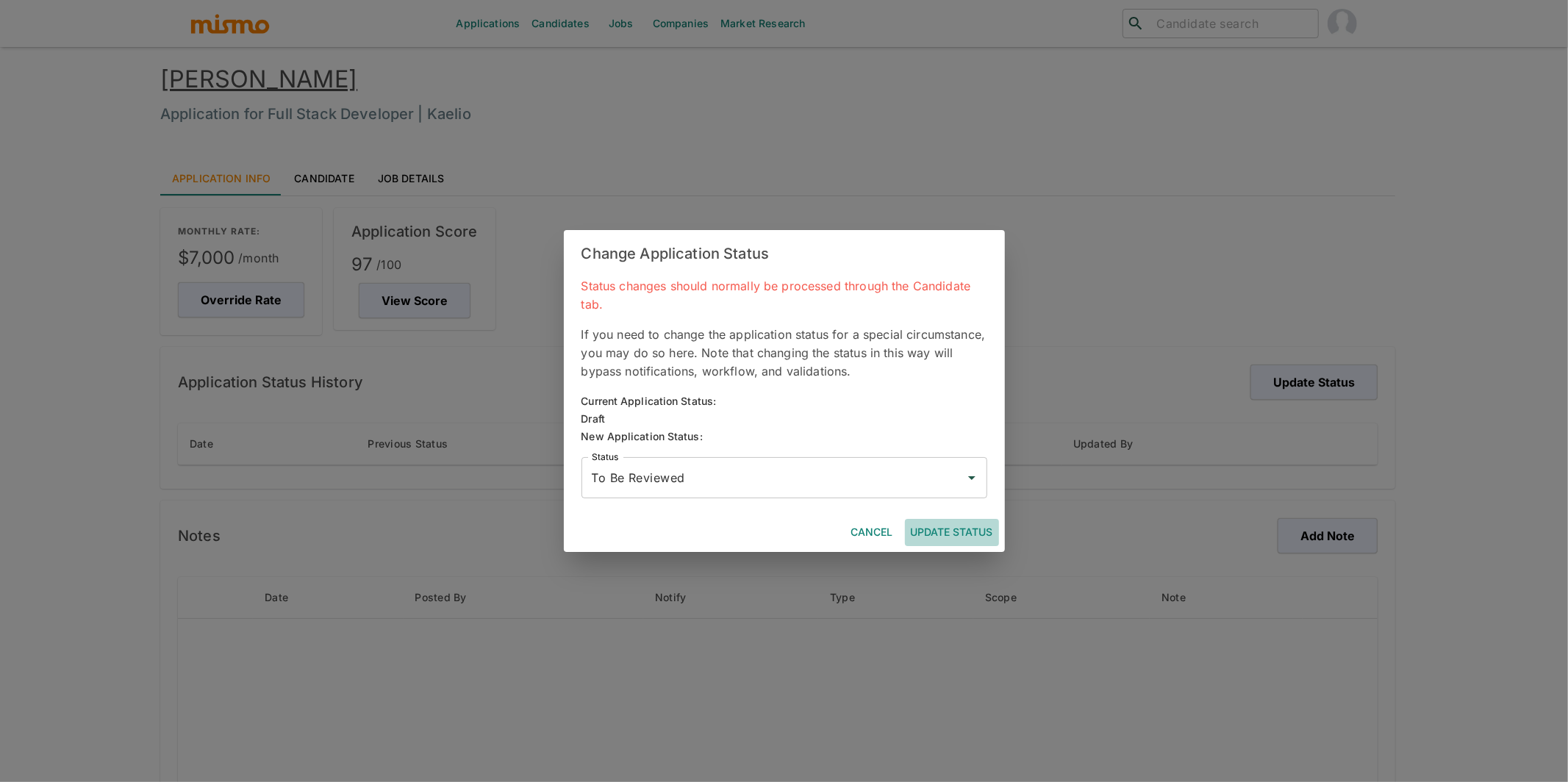
drag, startPoint x: 964, startPoint y: 530, endPoint x: 957, endPoint y: 558, distance: 28.9
click at [963, 531] on button "Update Status" at bounding box center [952, 532] width 94 height 27
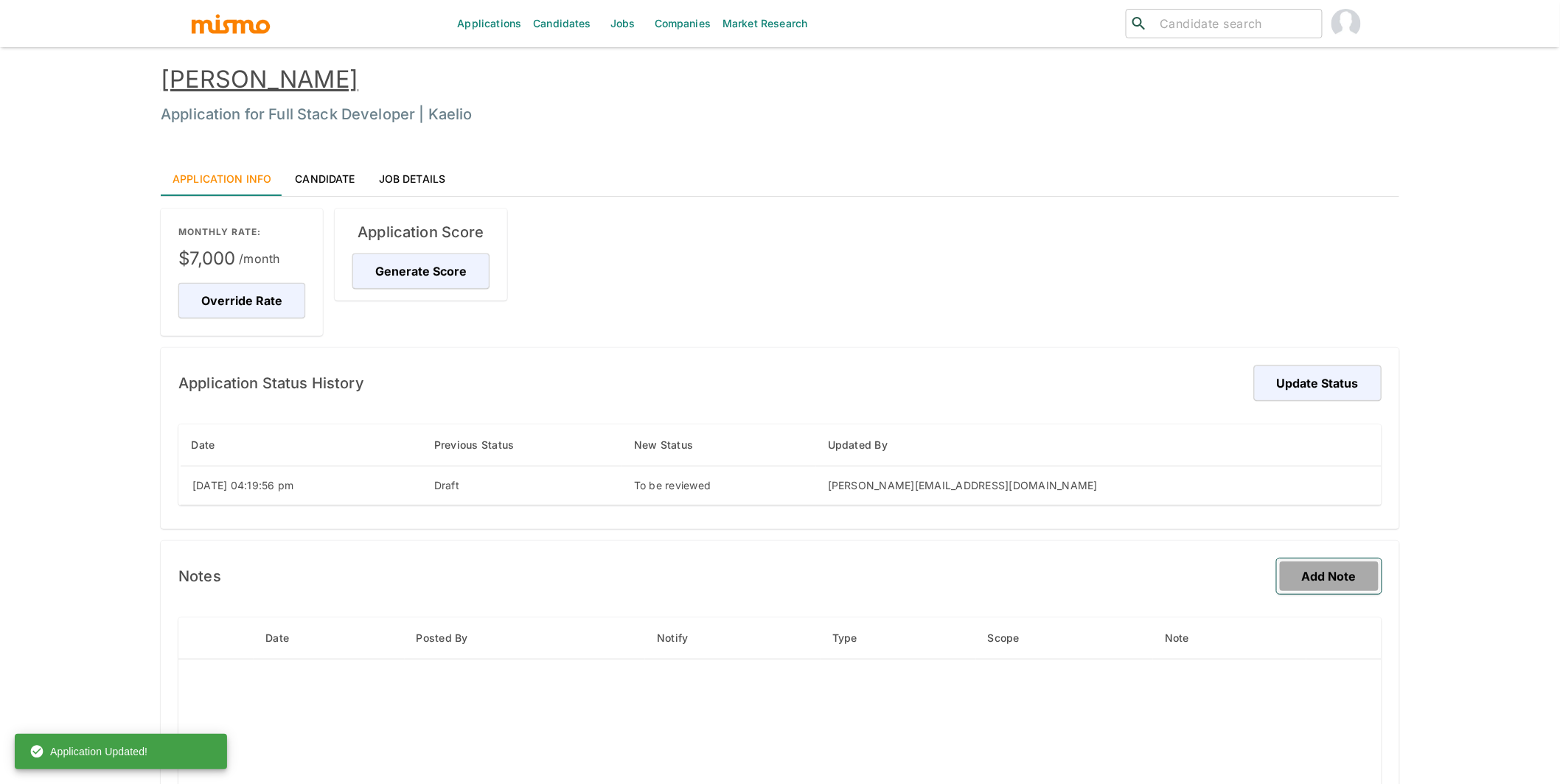
click at [1329, 579] on button "Add Note" at bounding box center [1329, 576] width 105 height 36
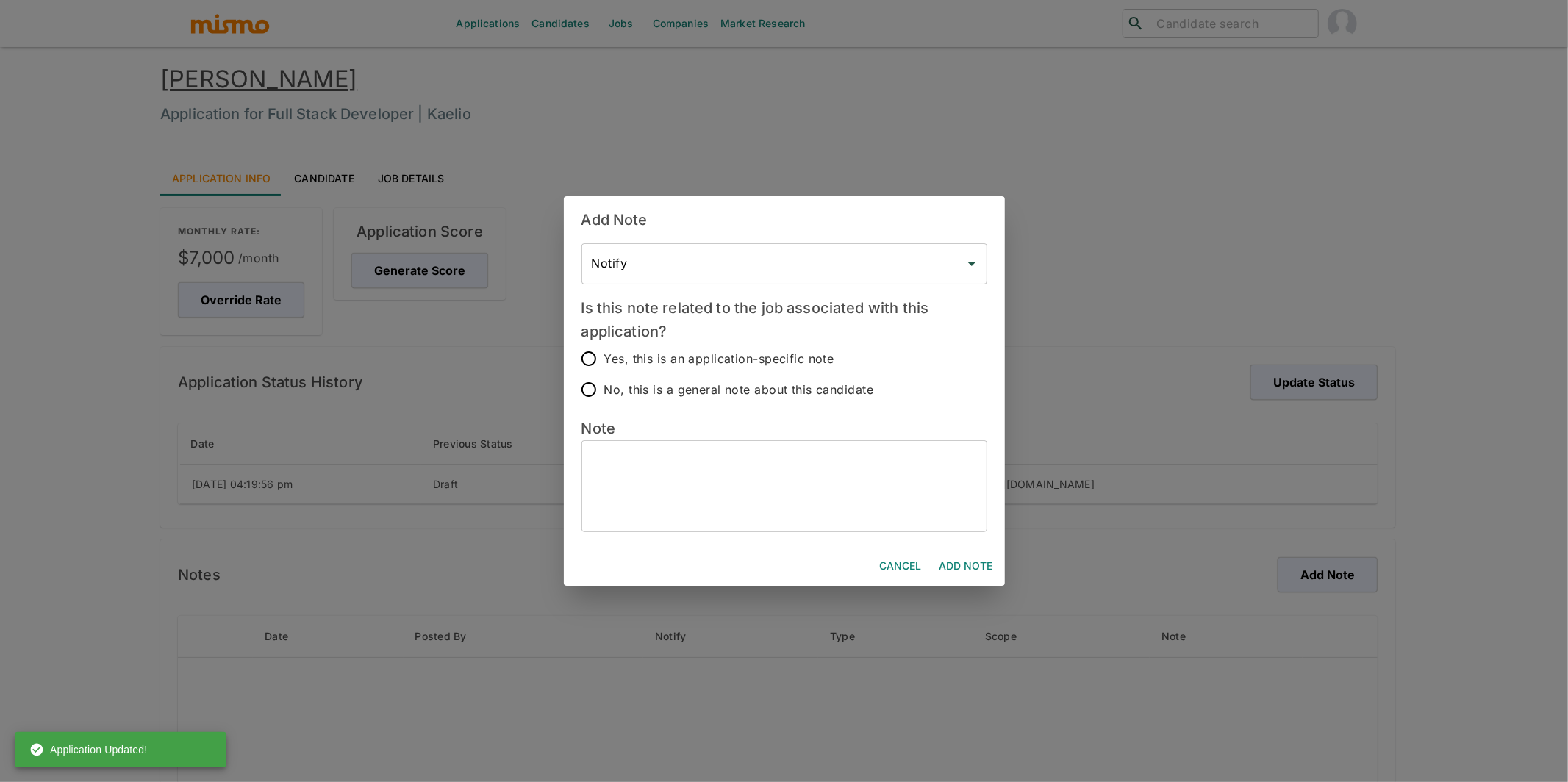
click at [692, 361] on span "Yes, this is an application-specific note" at bounding box center [719, 358] width 230 height 21
click at [604, 361] on input "Yes, this is an application-specific note" at bounding box center [589, 359] width 31 height 31
radio input "true"
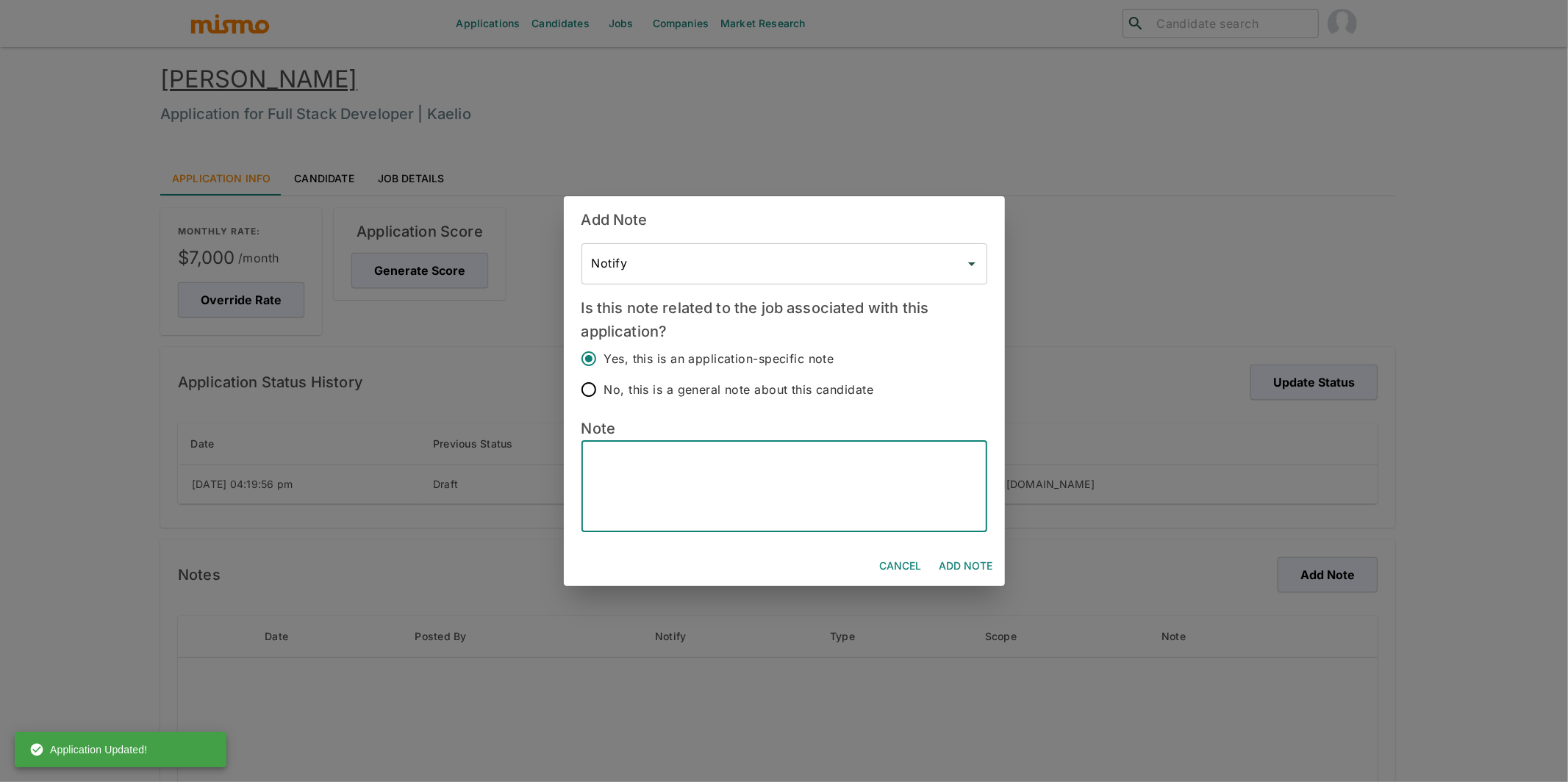
click at [768, 465] on textarea at bounding box center [784, 486] width 385 height 67
type textarea "I"
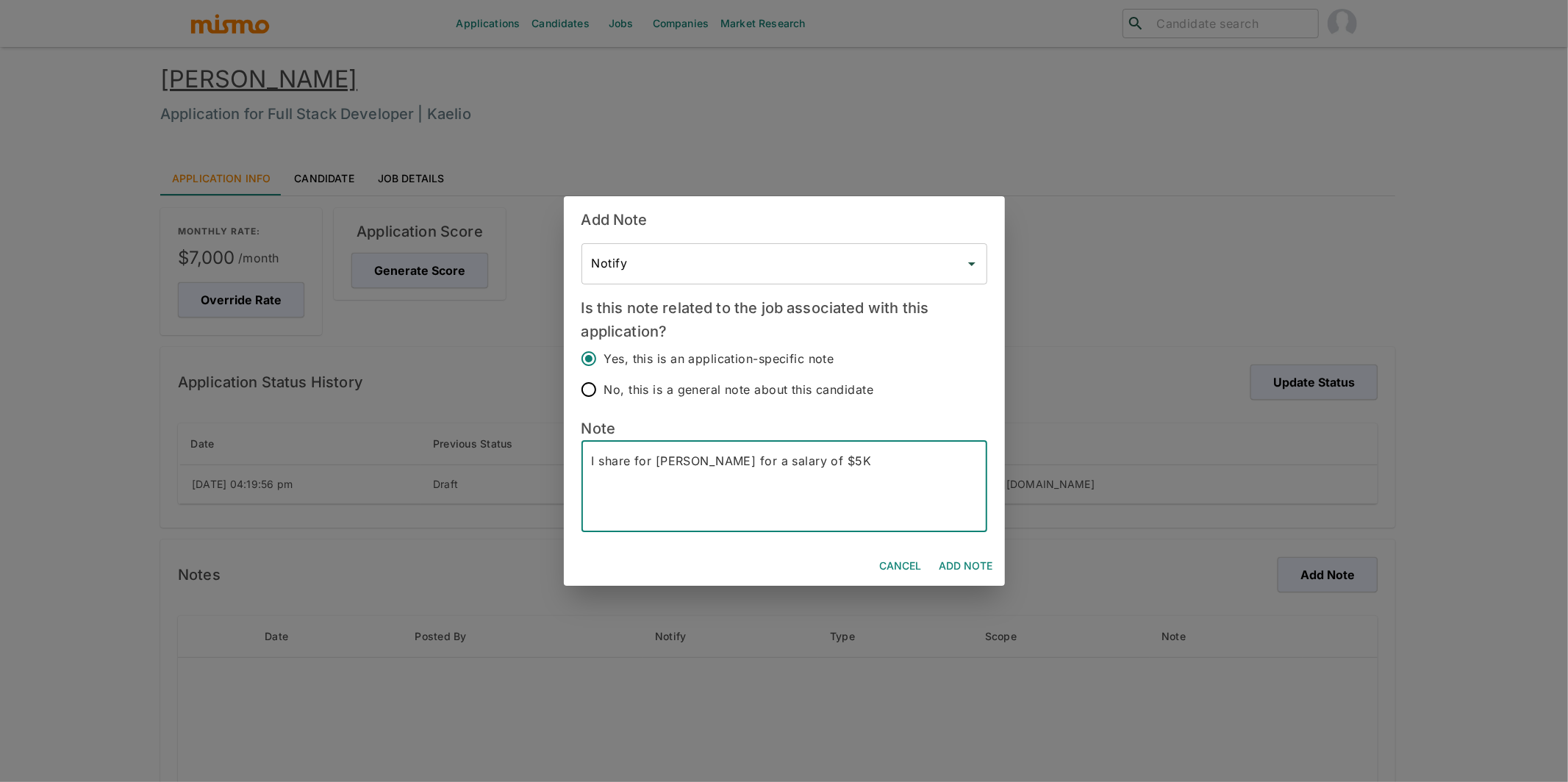
type textarea "I share for Kaelio for a salary of $5K"
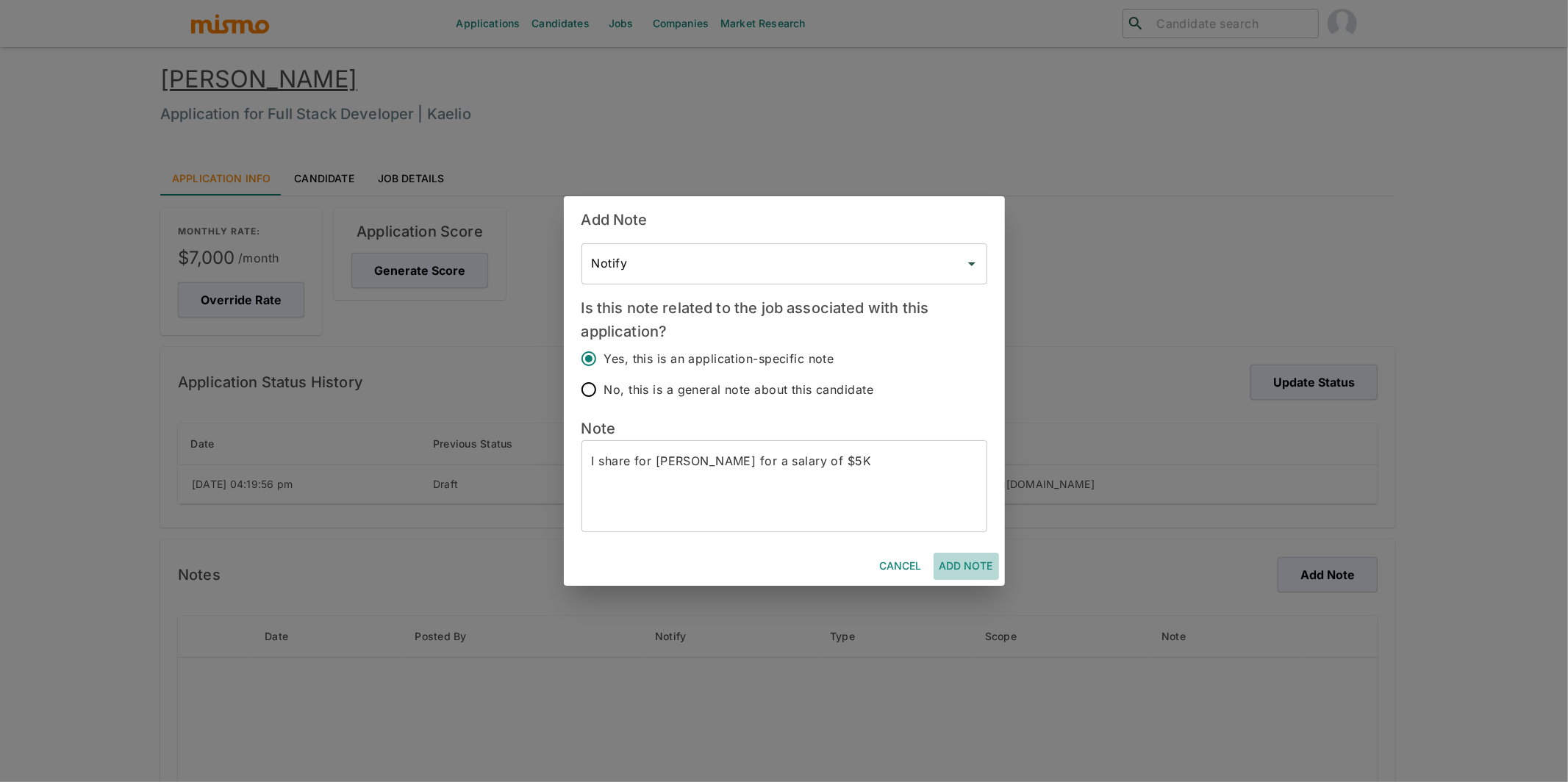
click at [961, 568] on button "Add Note" at bounding box center [966, 566] width 65 height 27
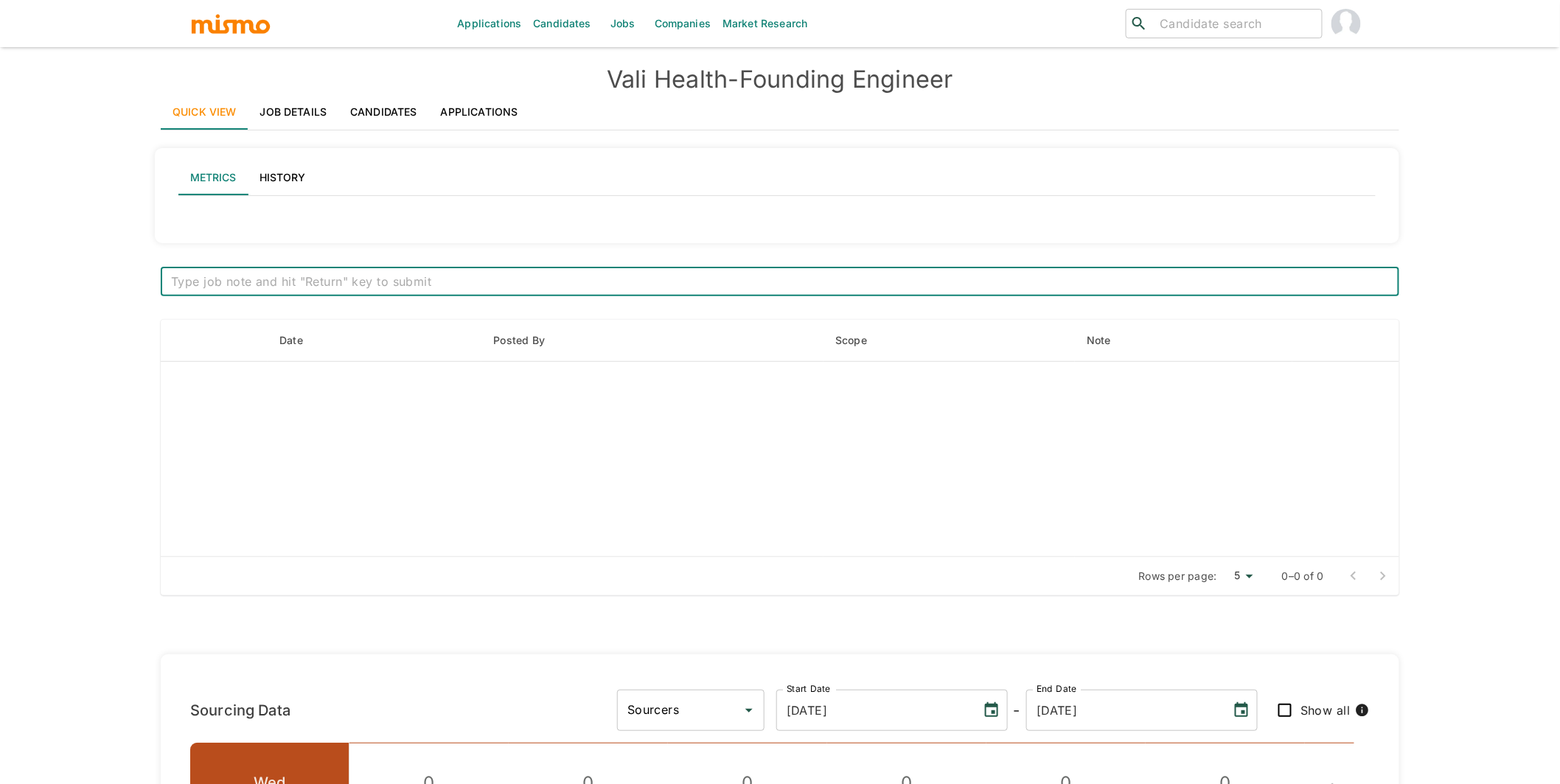
click at [490, 107] on link "Applications" at bounding box center [480, 112] width 101 height 36
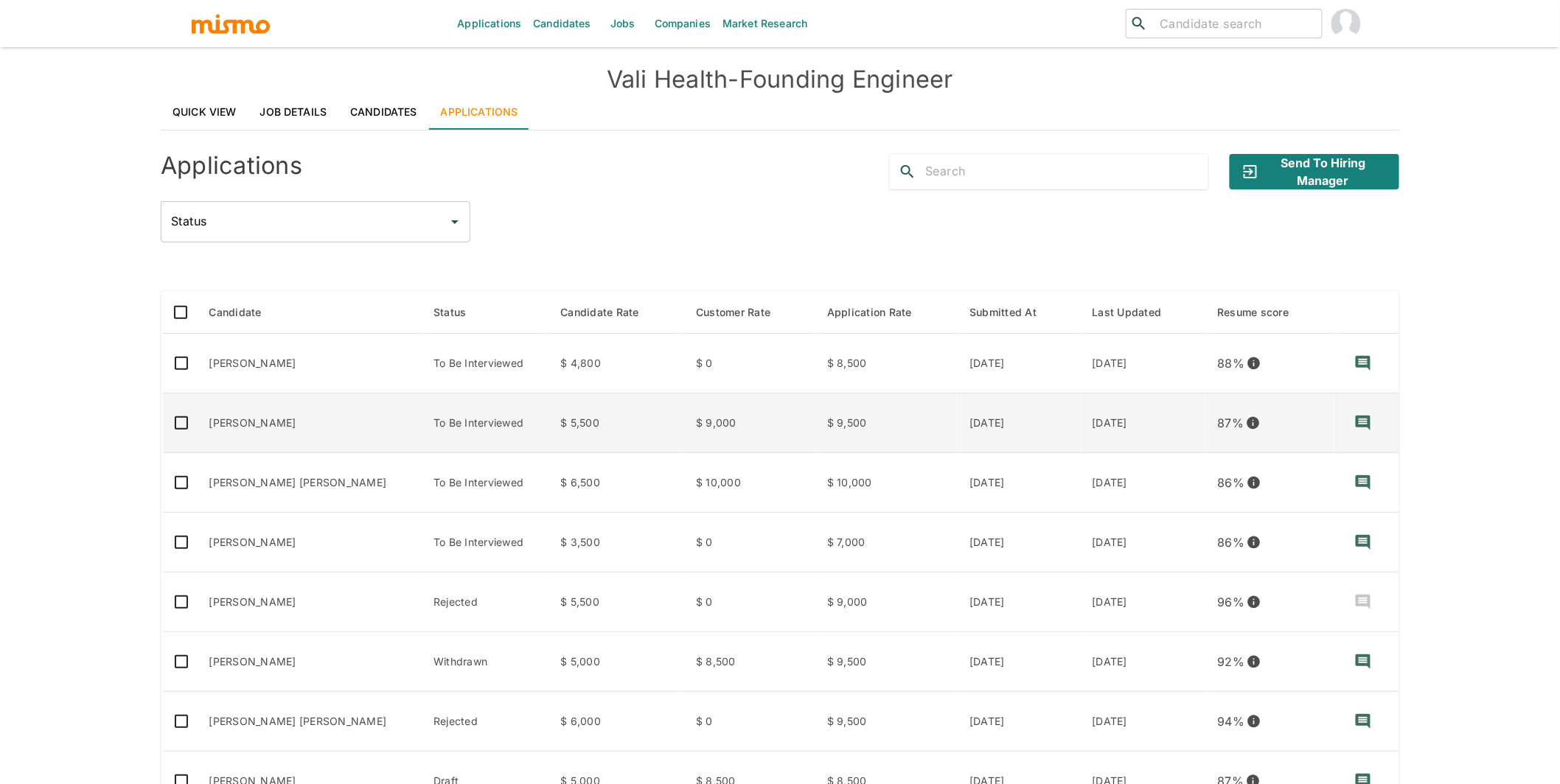
click at [261, 410] on td "[PERSON_NAME]" at bounding box center [310, 423] width 225 height 59
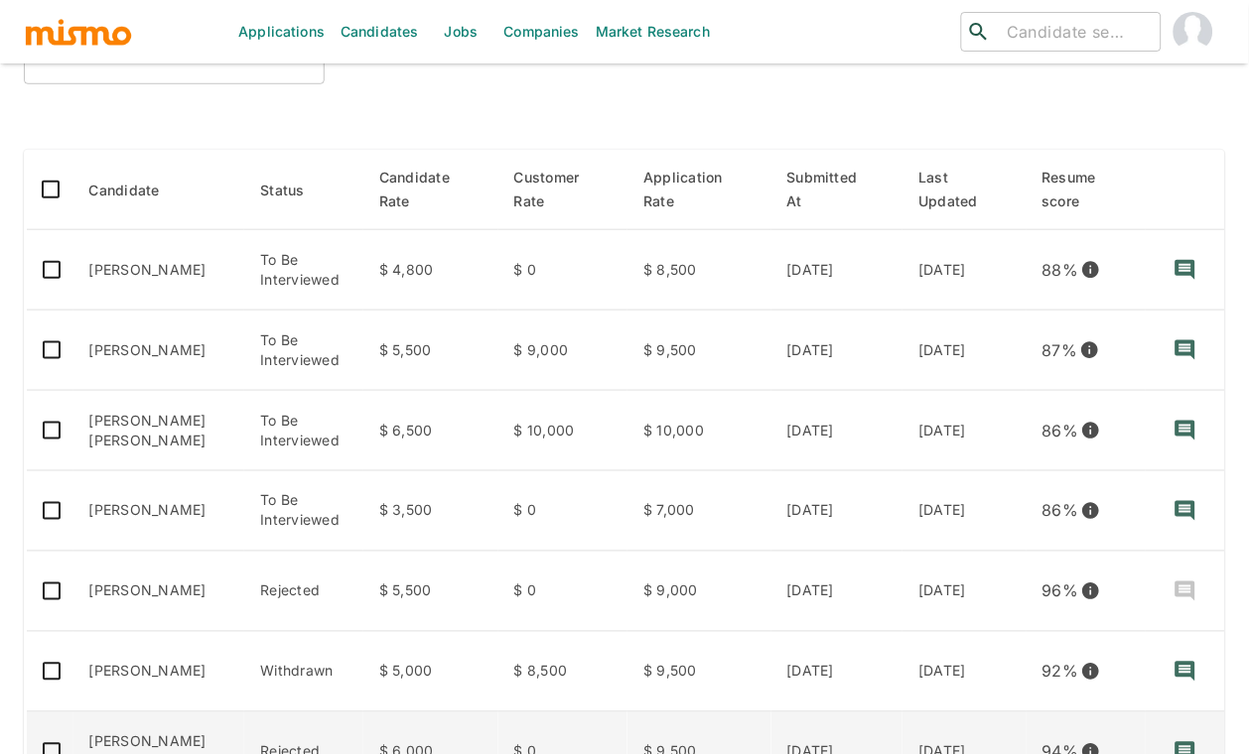
scroll to position [228, 0]
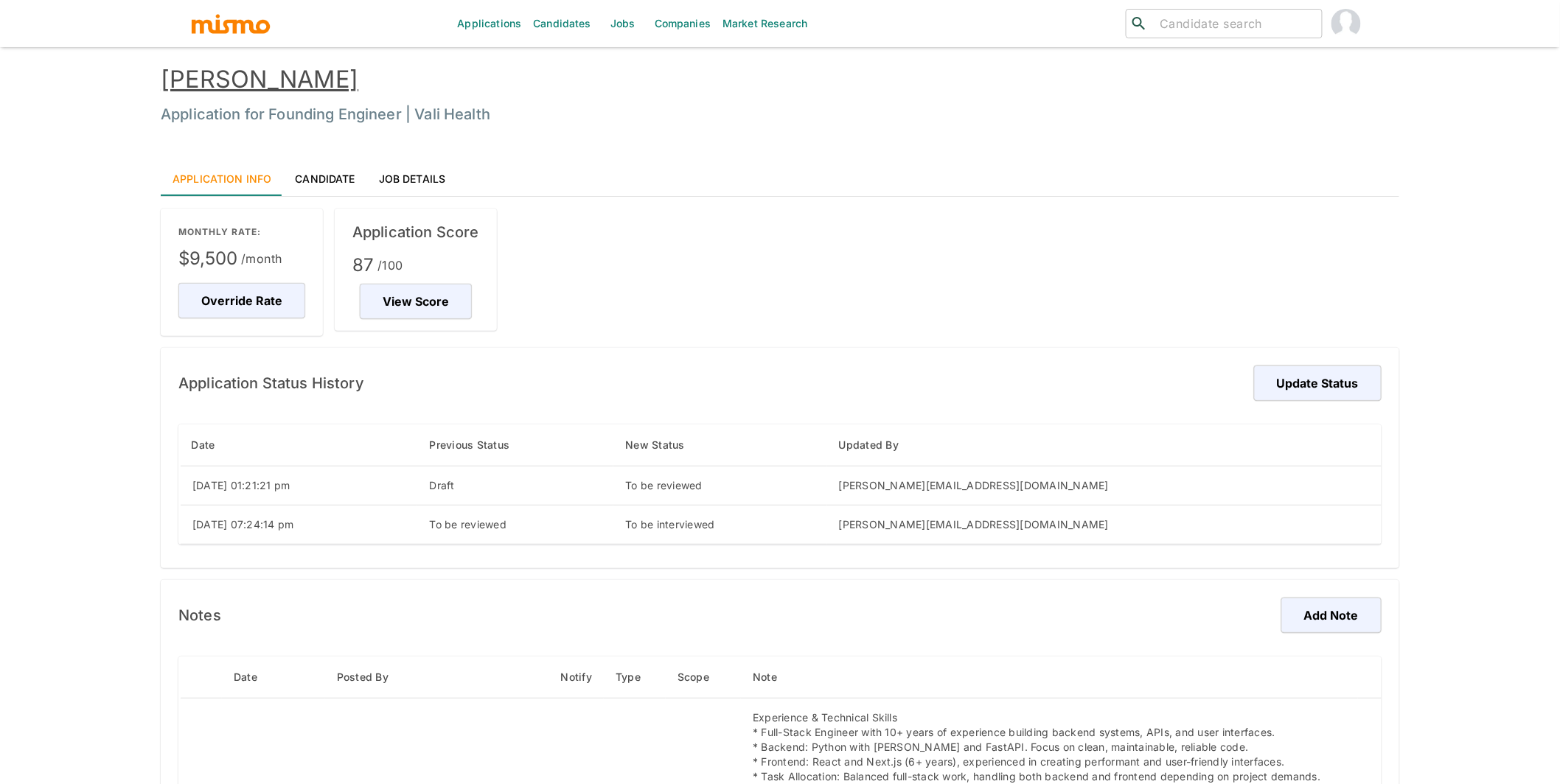
click at [331, 77] on link "[PERSON_NAME]" at bounding box center [259, 79] width 198 height 29
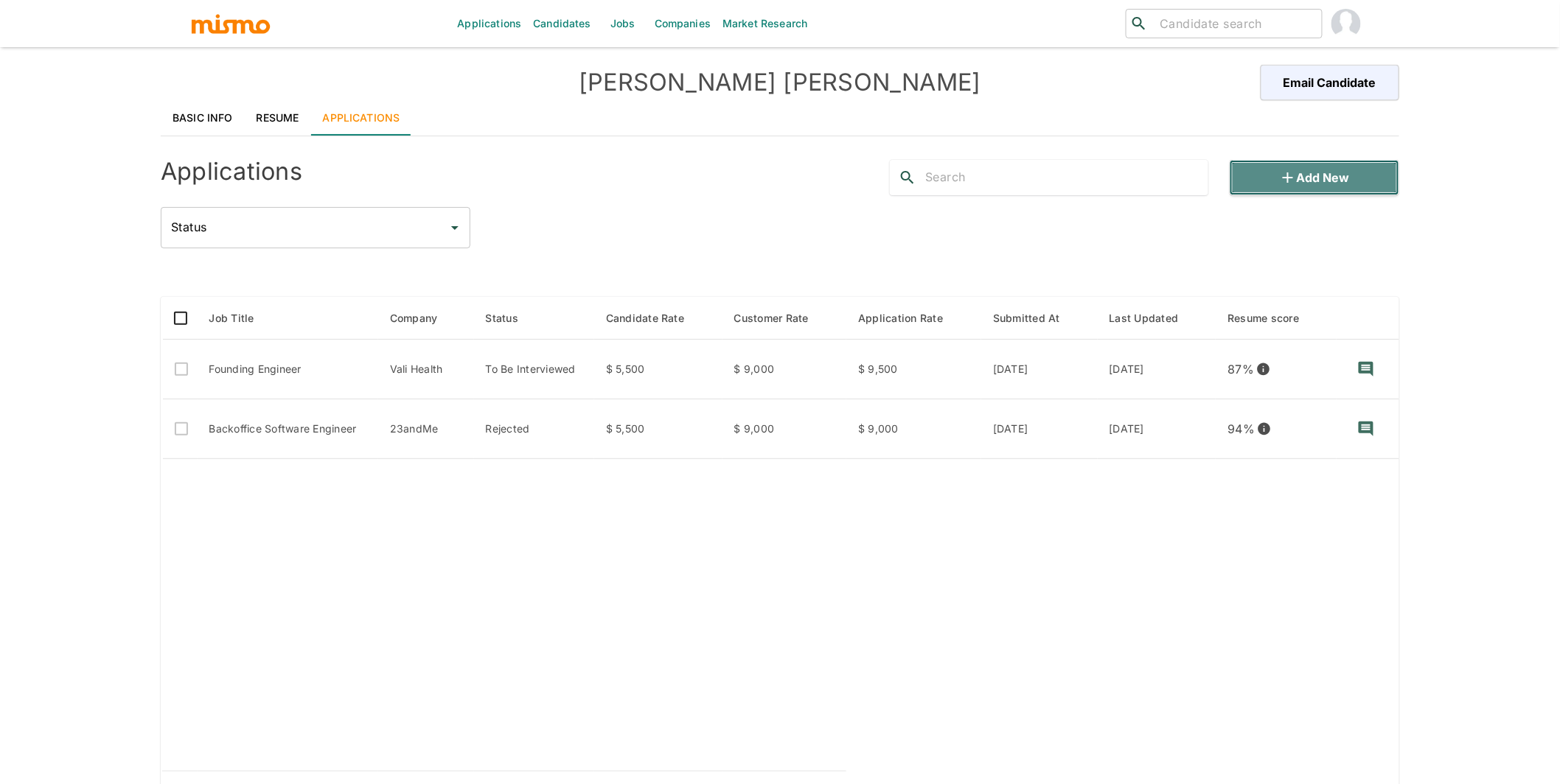
click at [1329, 179] on button "Add new" at bounding box center [1315, 177] width 169 height 36
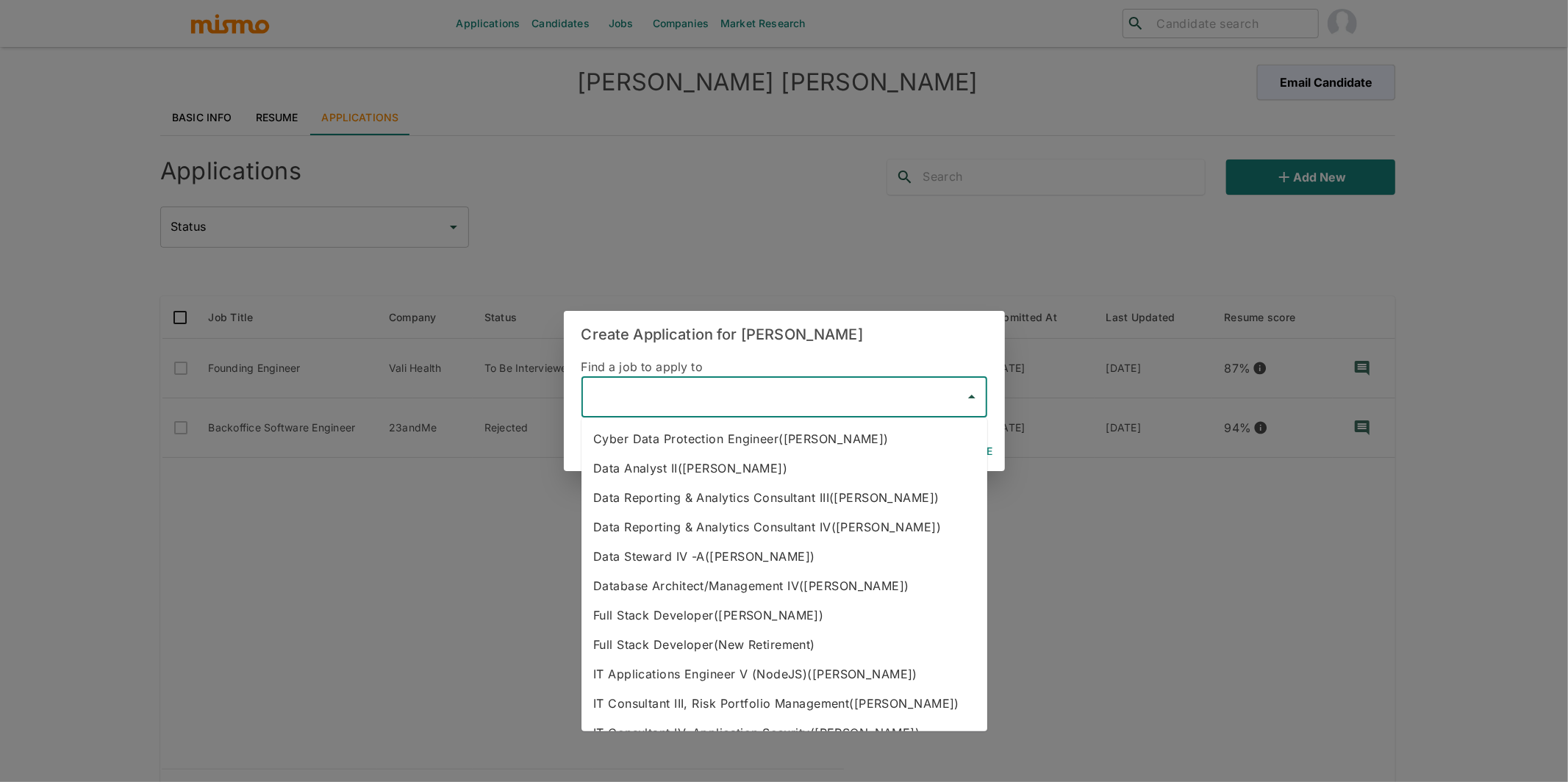
click at [693, 407] on input "text" at bounding box center [773, 397] width 370 height 28
type input "l"
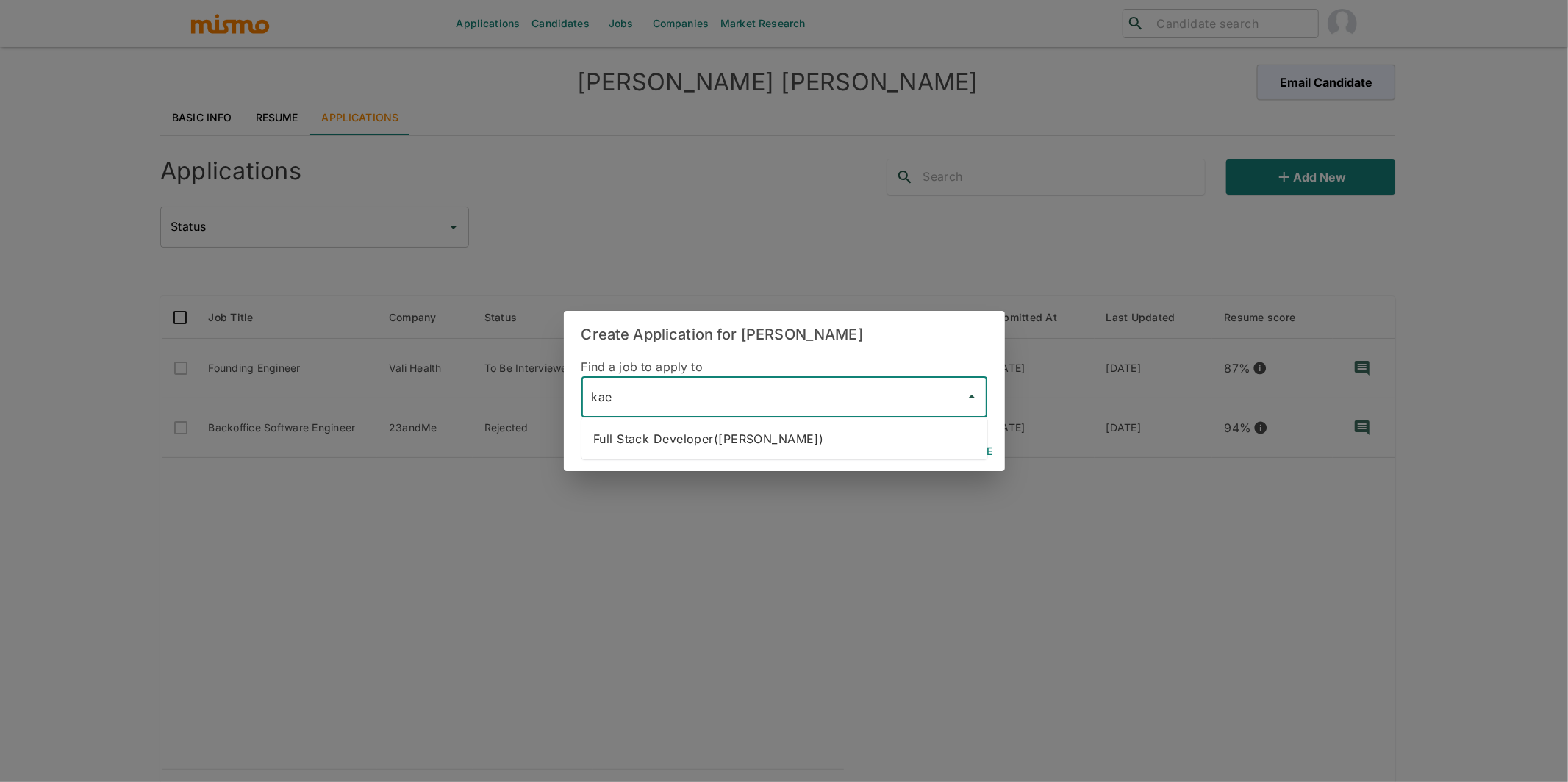
click at [729, 435] on li "Full Stack Developer(Kaelio)" at bounding box center [784, 439] width 406 height 30
type input "Full Stack Developer(Kaelio)"
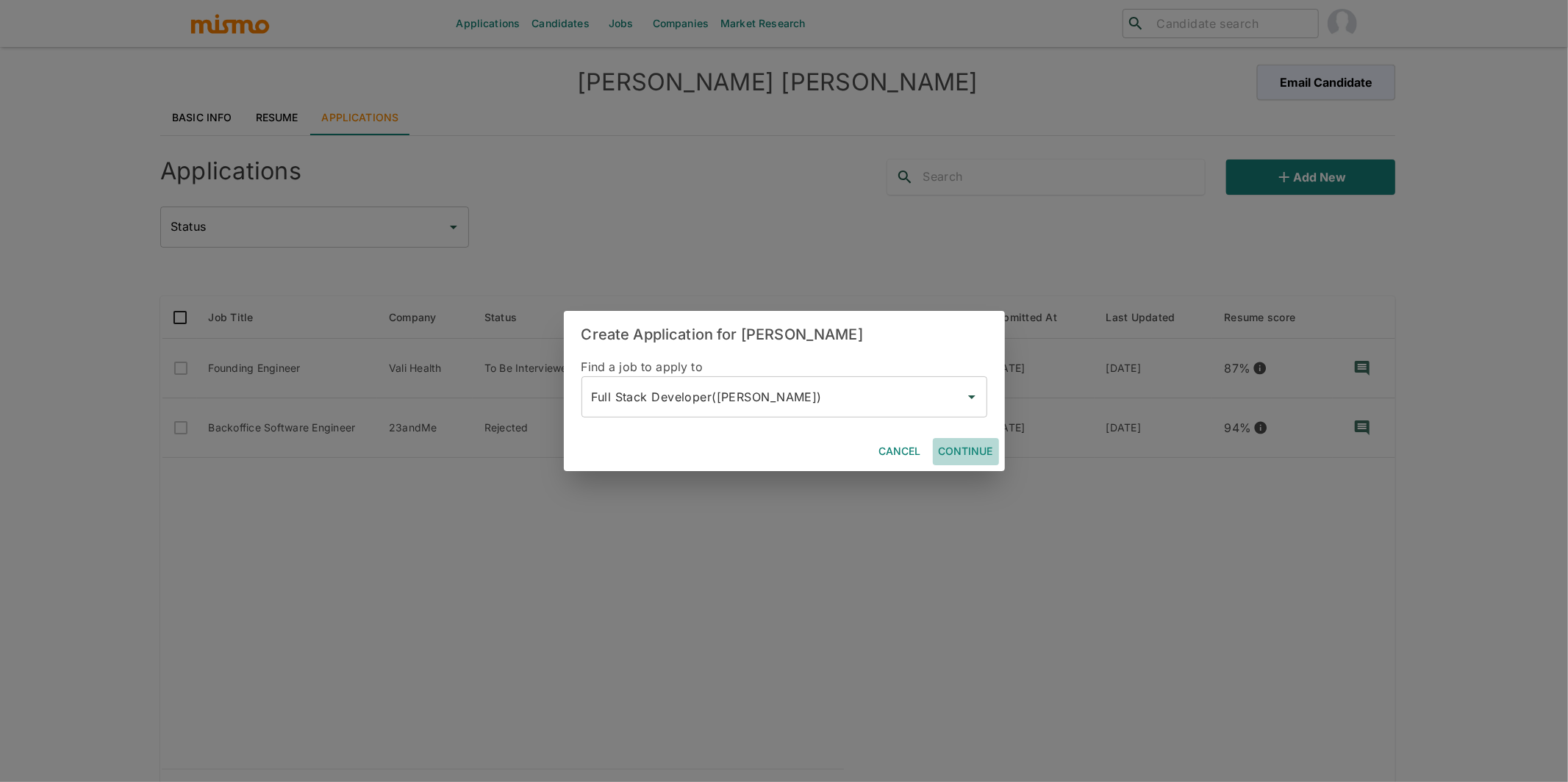
click at [970, 448] on button "Continue" at bounding box center [965, 452] width 66 height 27
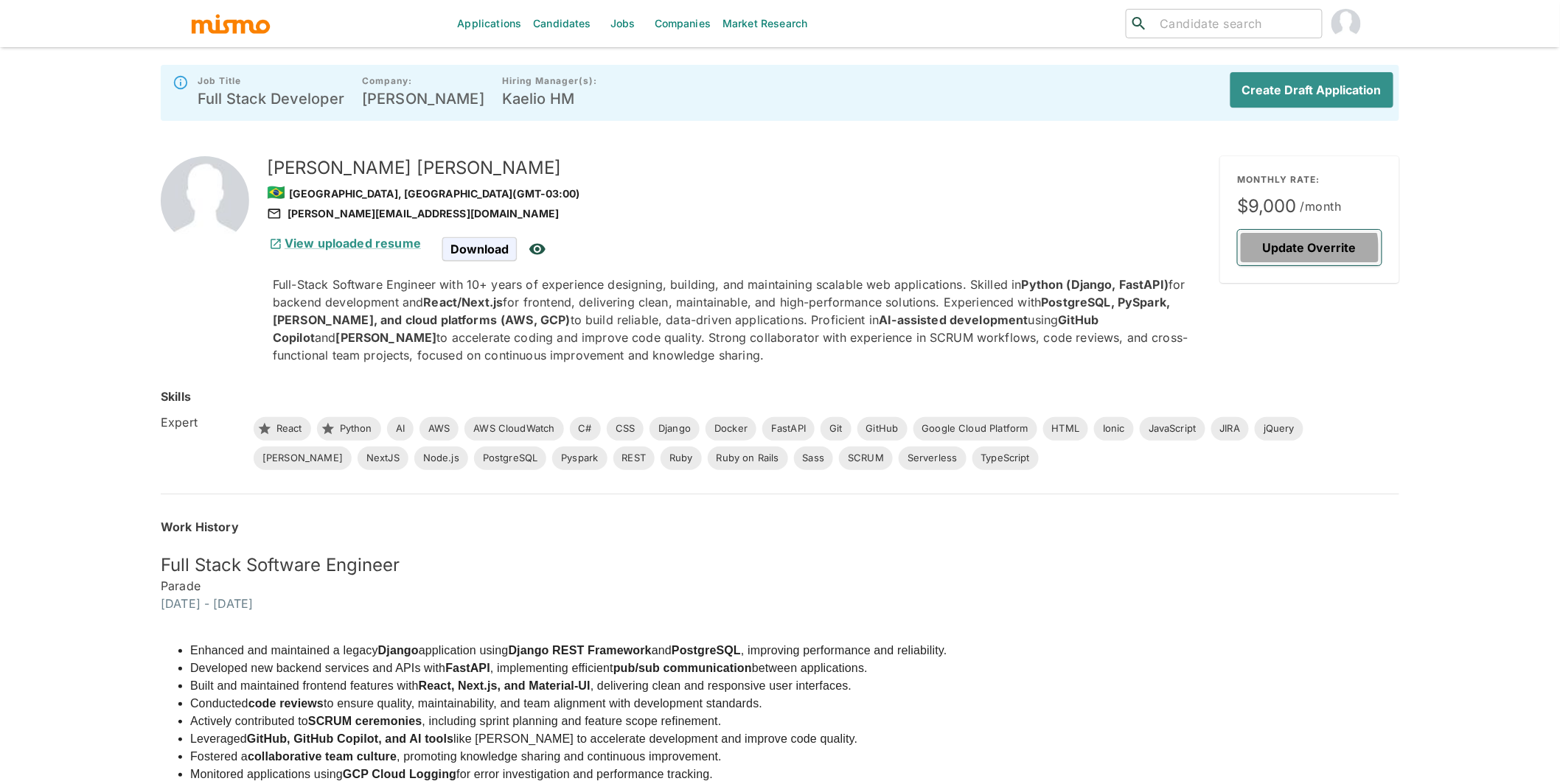
click at [1298, 249] on button "Update Overrite" at bounding box center [1310, 248] width 144 height 36
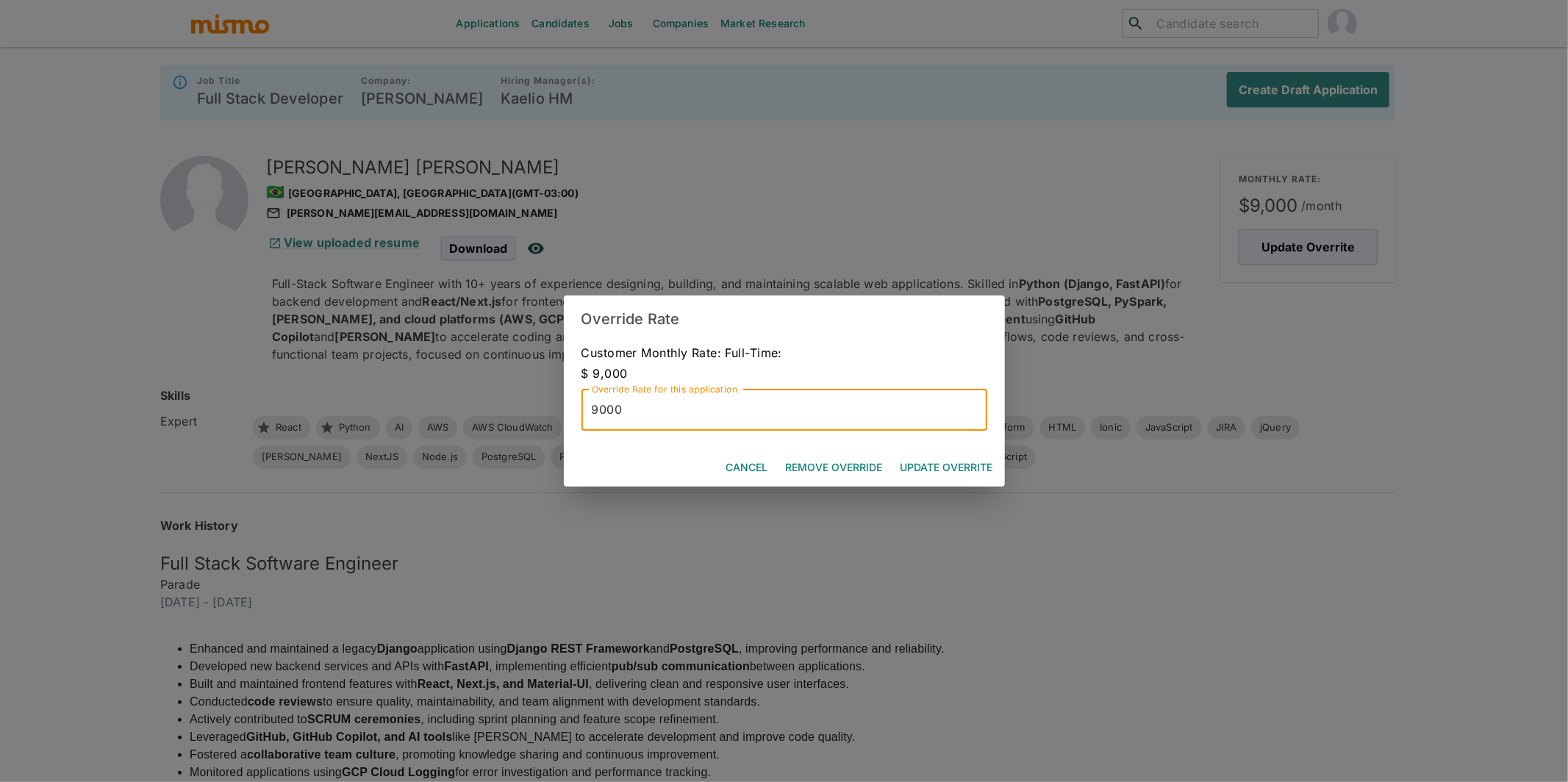
click at [598, 410] on input "9000" at bounding box center [784, 410] width 406 height 41
type input "7000"
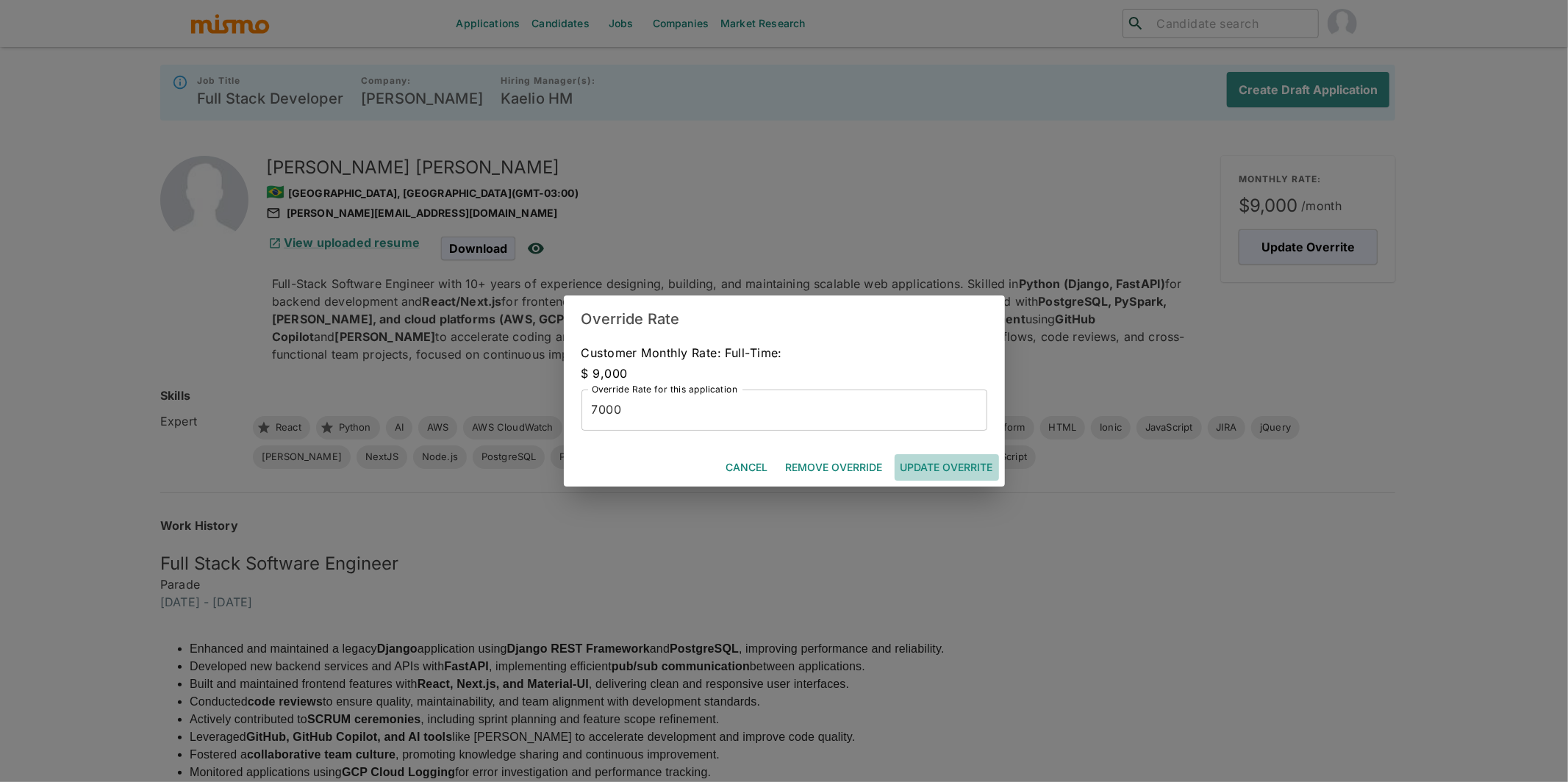
click at [912, 467] on button "Update Overrite" at bounding box center [947, 467] width 104 height 27
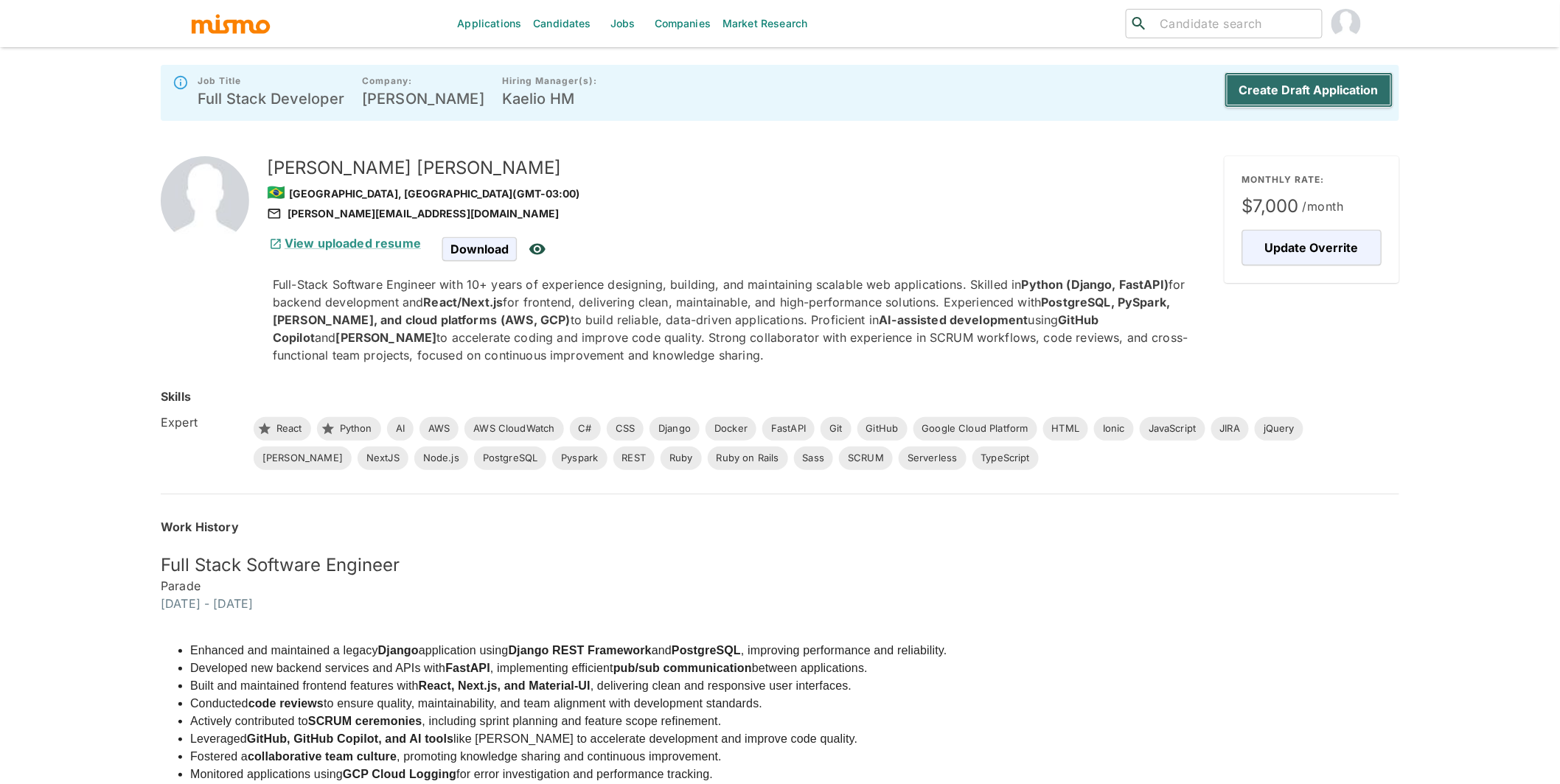
click at [1311, 82] on button "Create Draft Application" at bounding box center [1309, 90] width 169 height 36
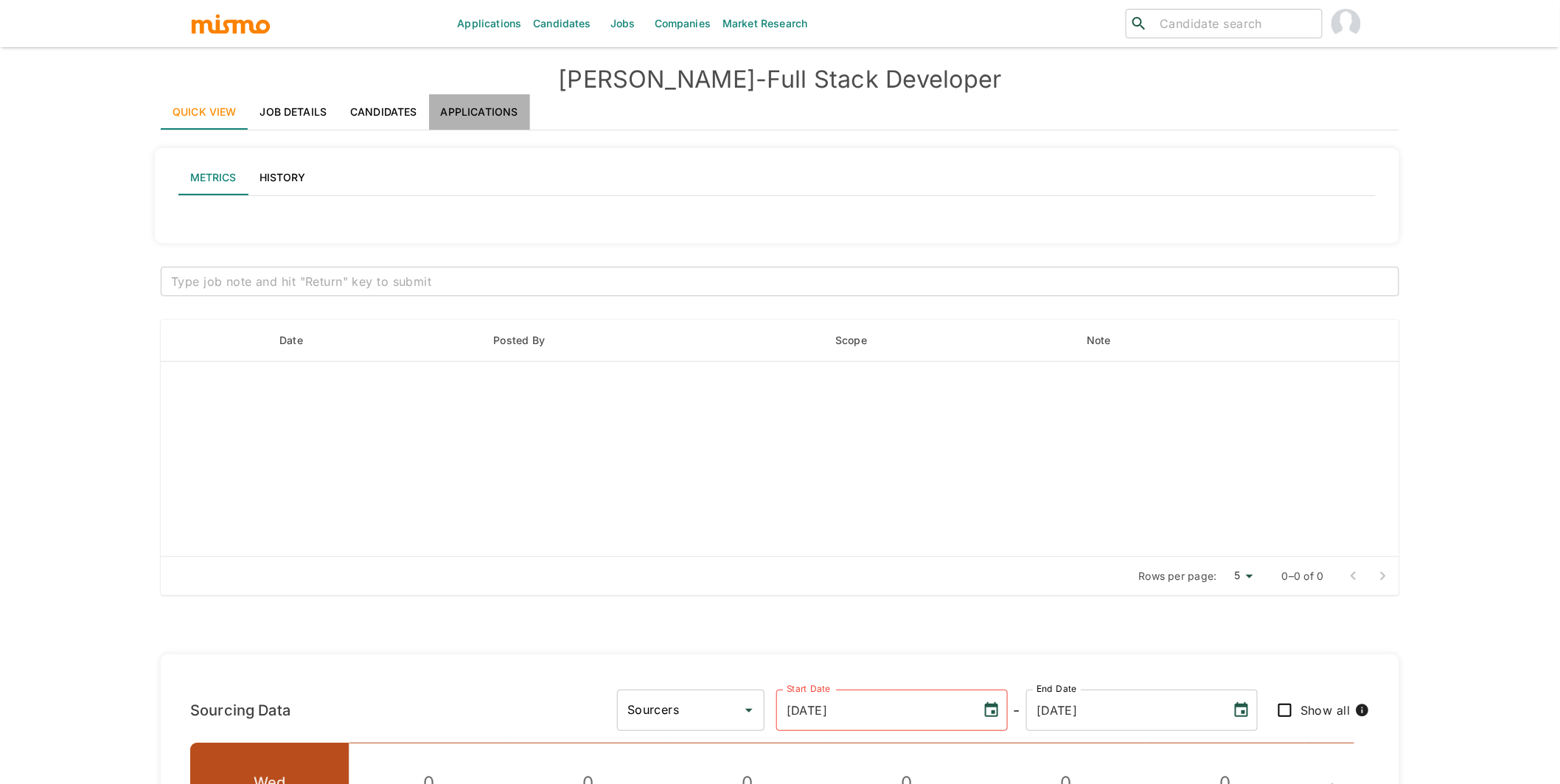
click at [504, 118] on link "Applications" at bounding box center [480, 112] width 101 height 36
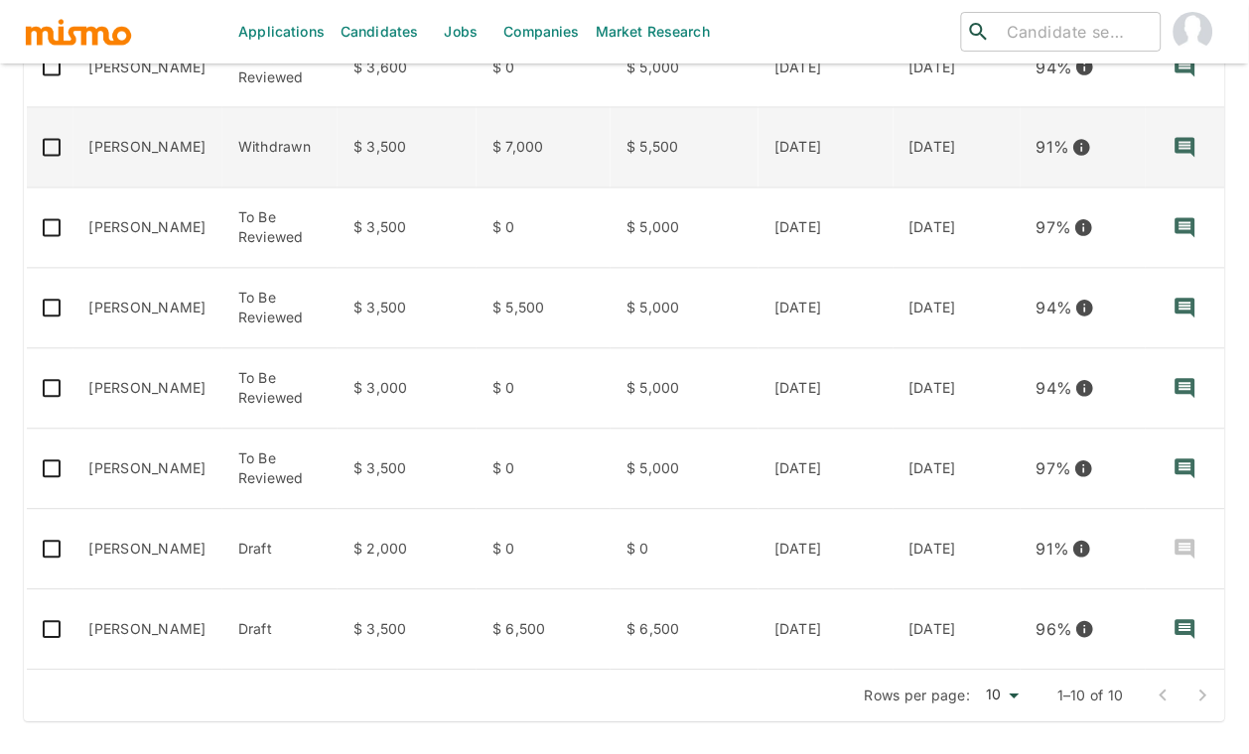
scroll to position [606, 0]
